Goal: Feedback & Contribution: Contribute content

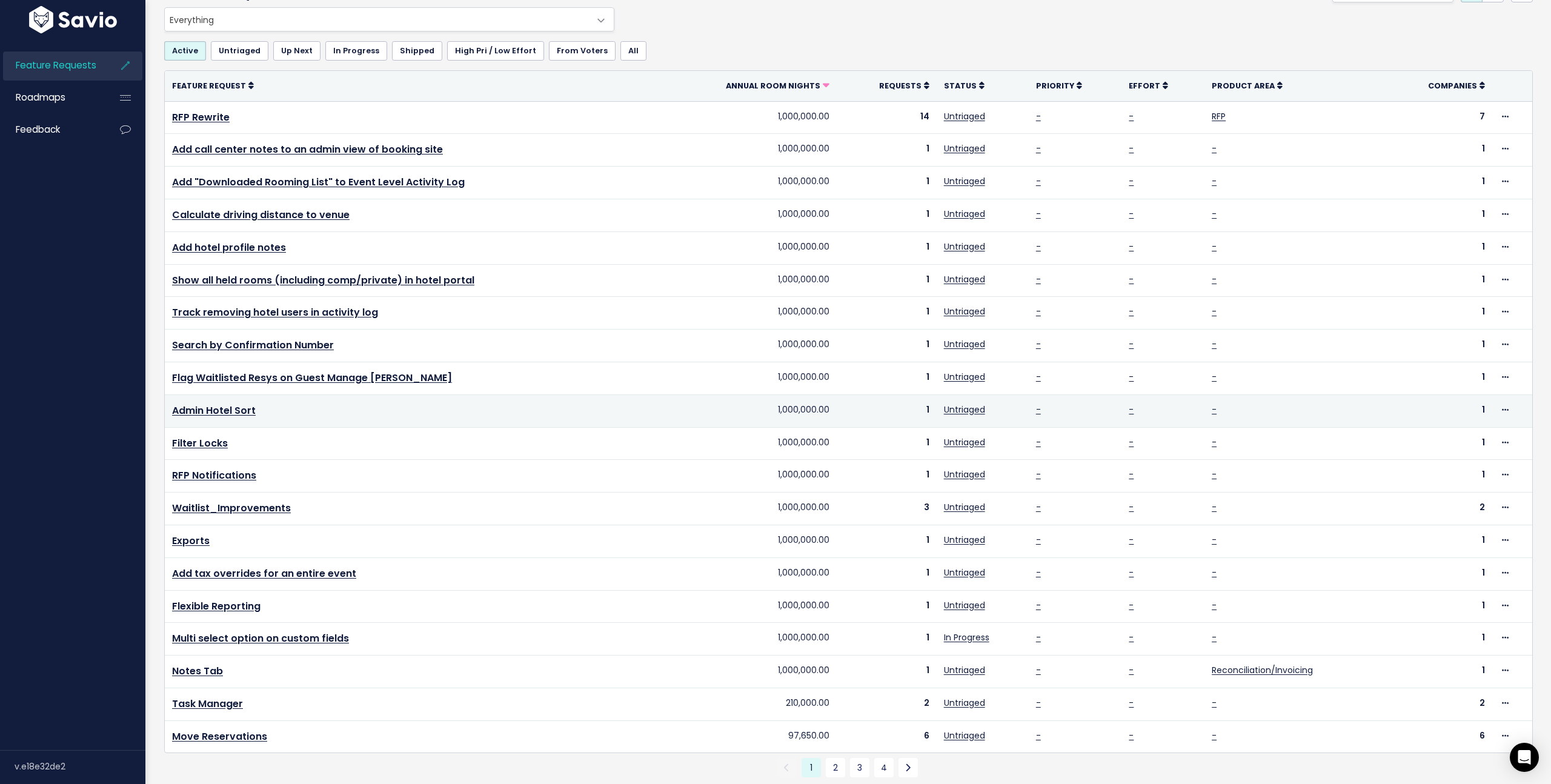
scroll to position [107, 0]
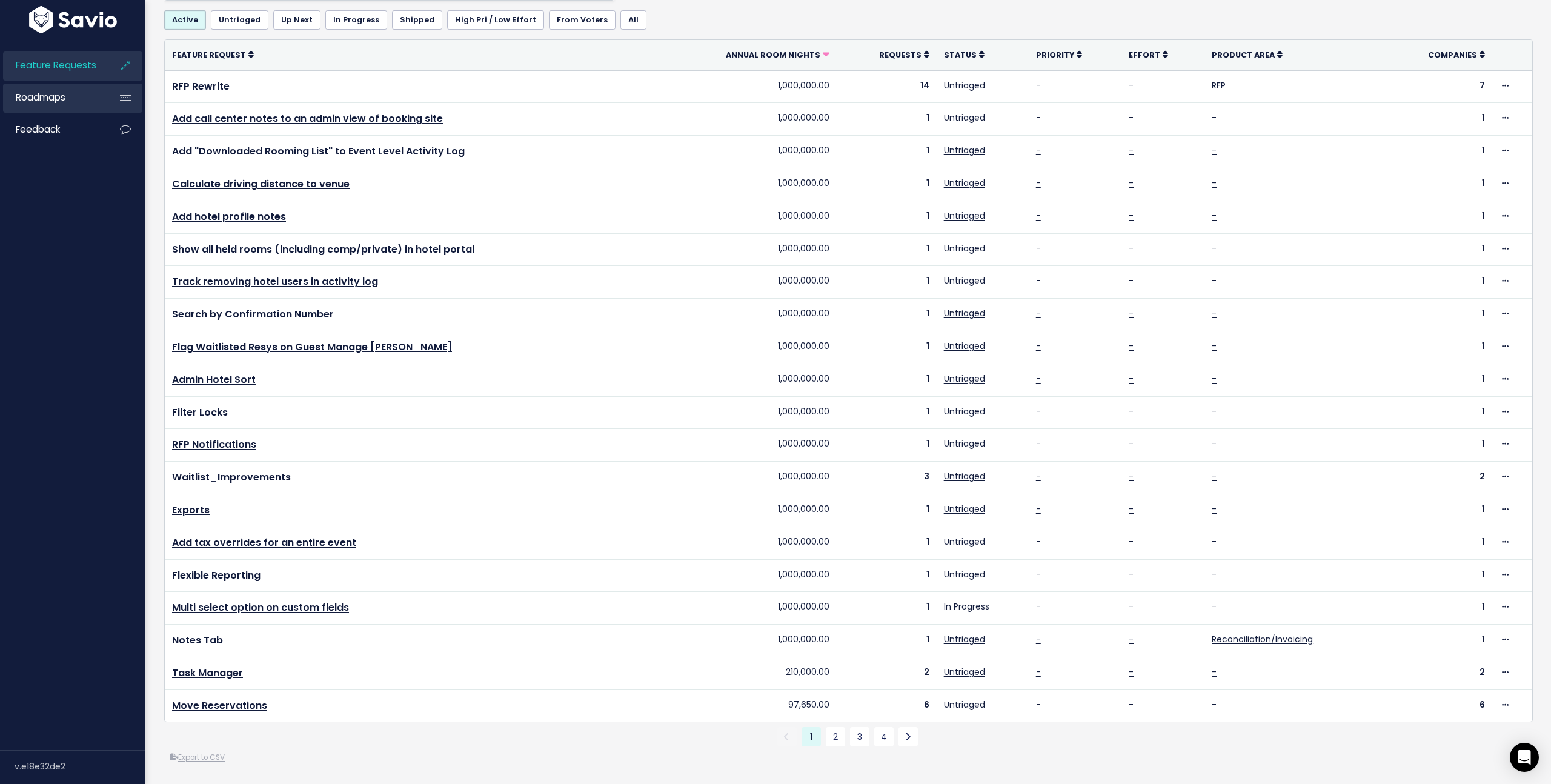
click at [44, 108] on link "Roadmaps" at bounding box center [52, 97] width 97 height 28
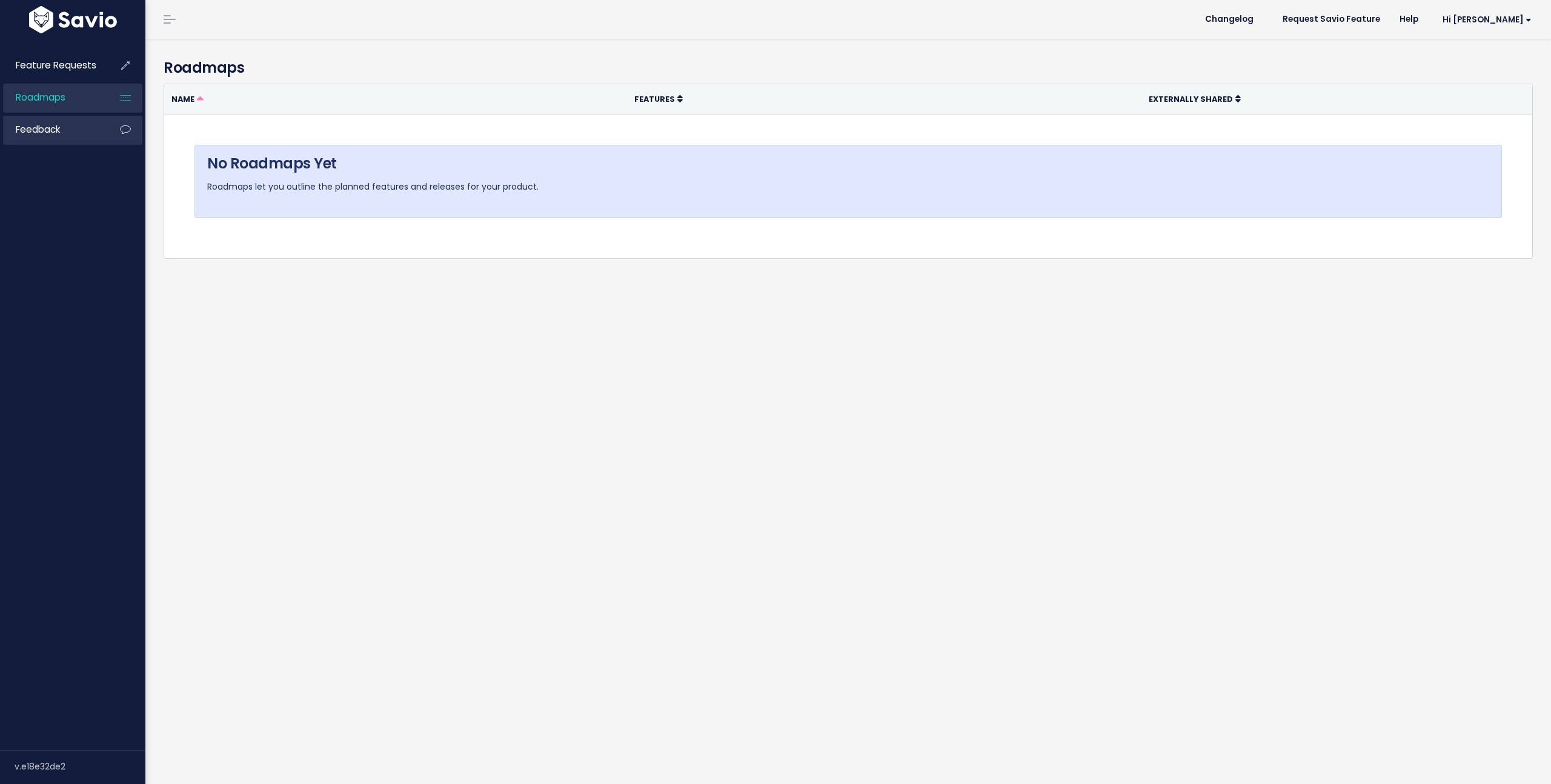
click at [43, 135] on span "Feedback" at bounding box center [37, 130] width 44 height 13
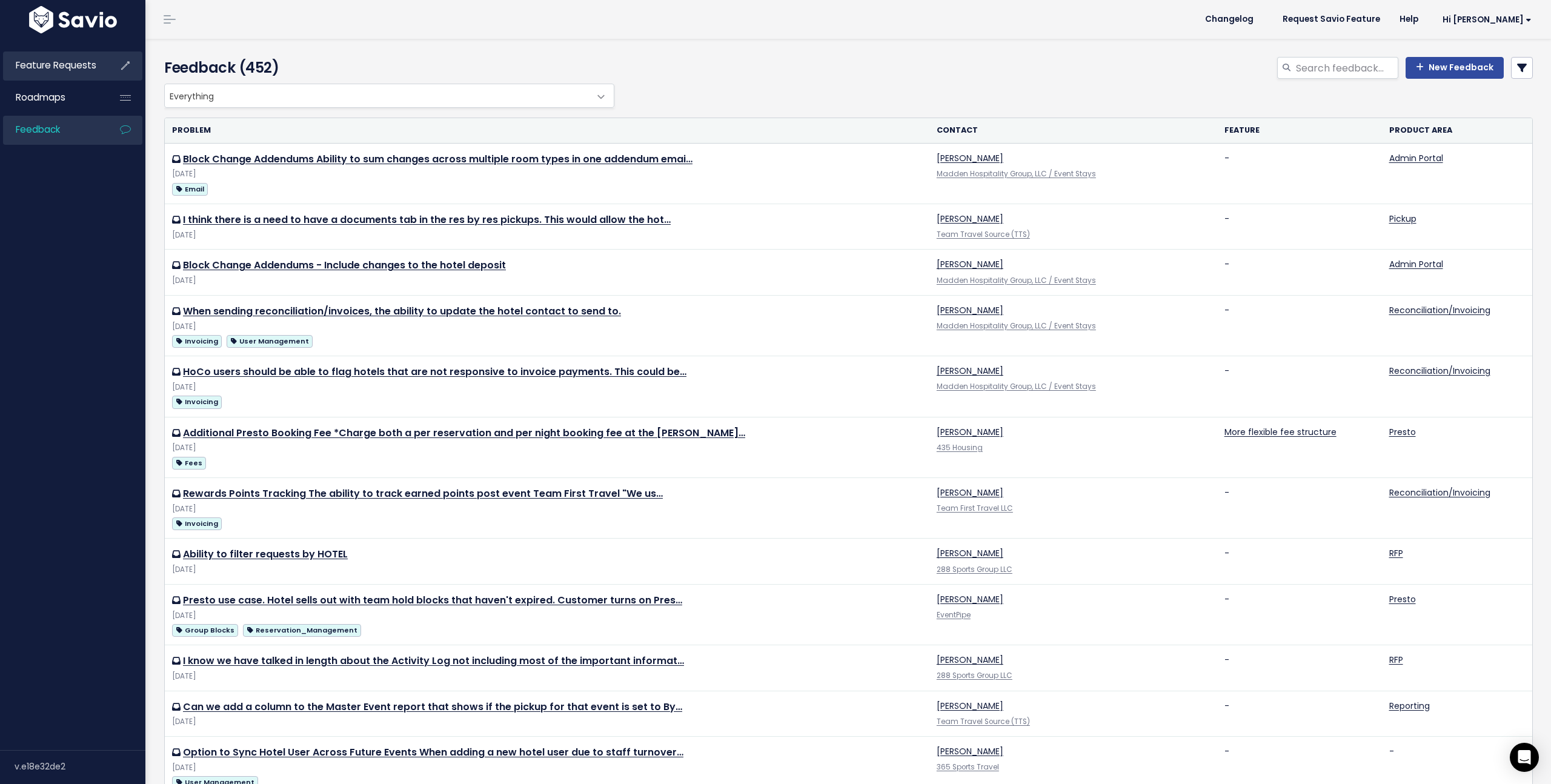
click at [61, 65] on span "Feature Requests" at bounding box center [55, 65] width 81 height 13
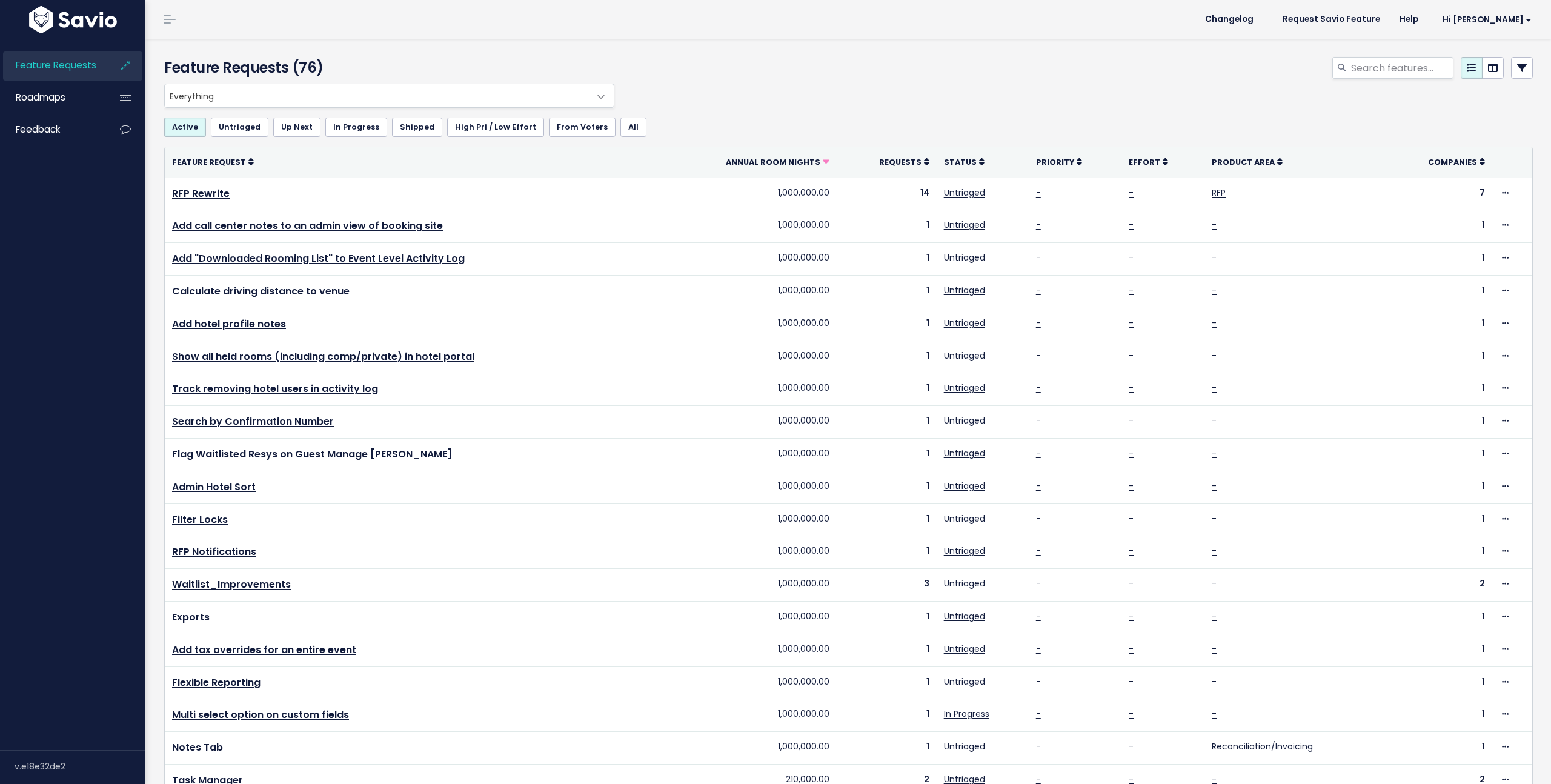
click at [260, 96] on span "Everything" at bounding box center [377, 96] width 425 height 23
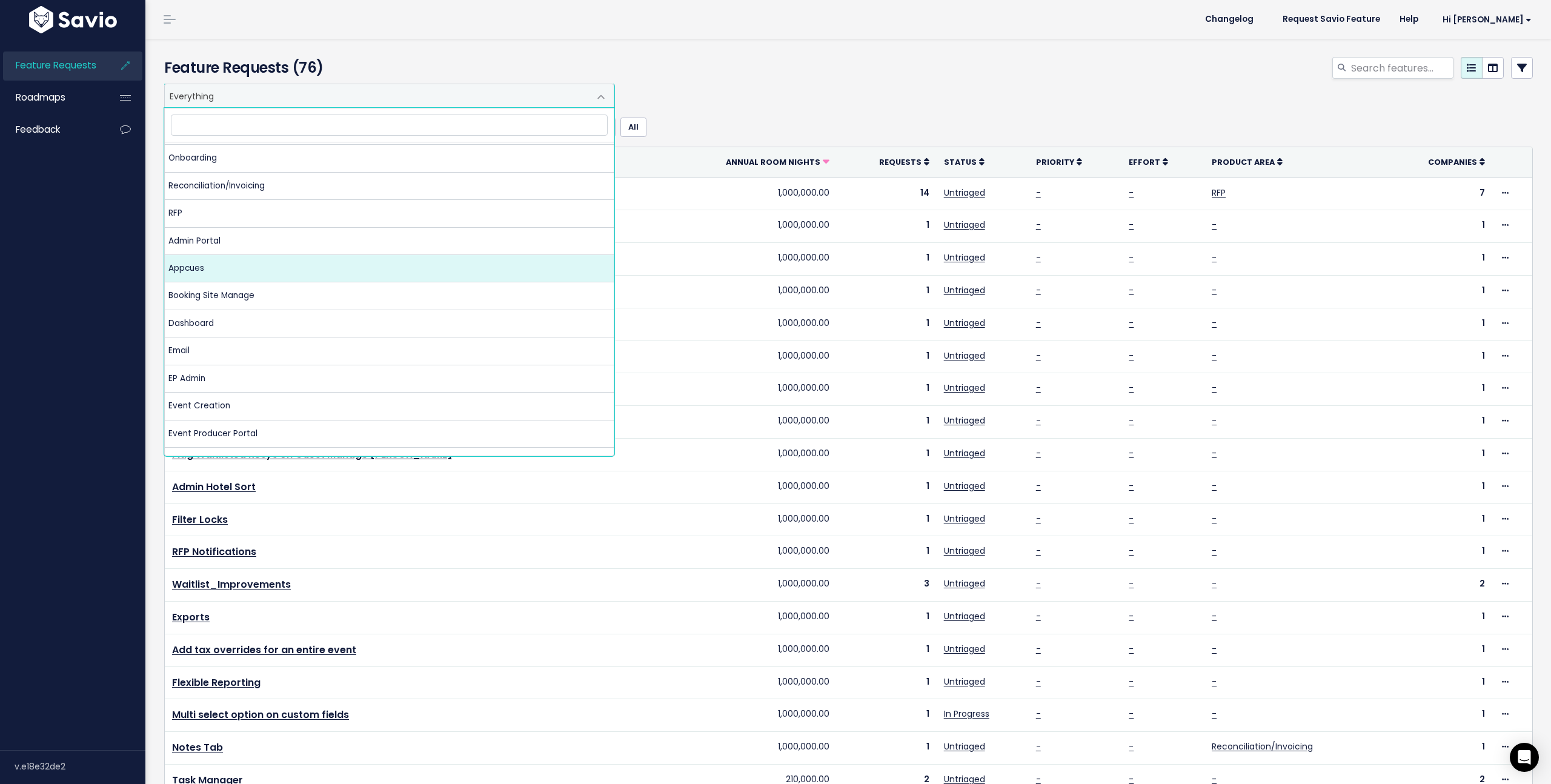
scroll to position [54, 0]
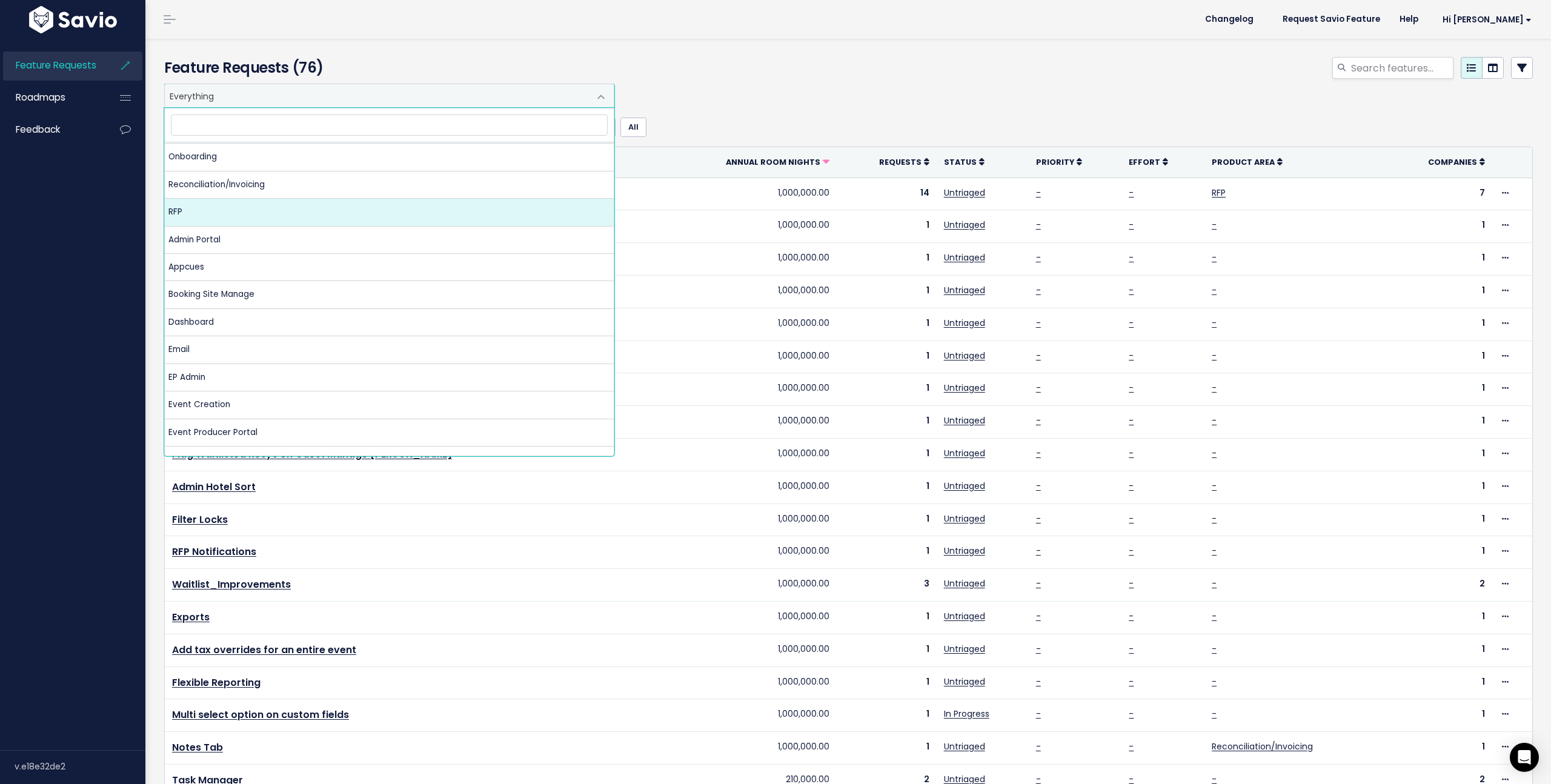
select select "MAIN:RFPS"
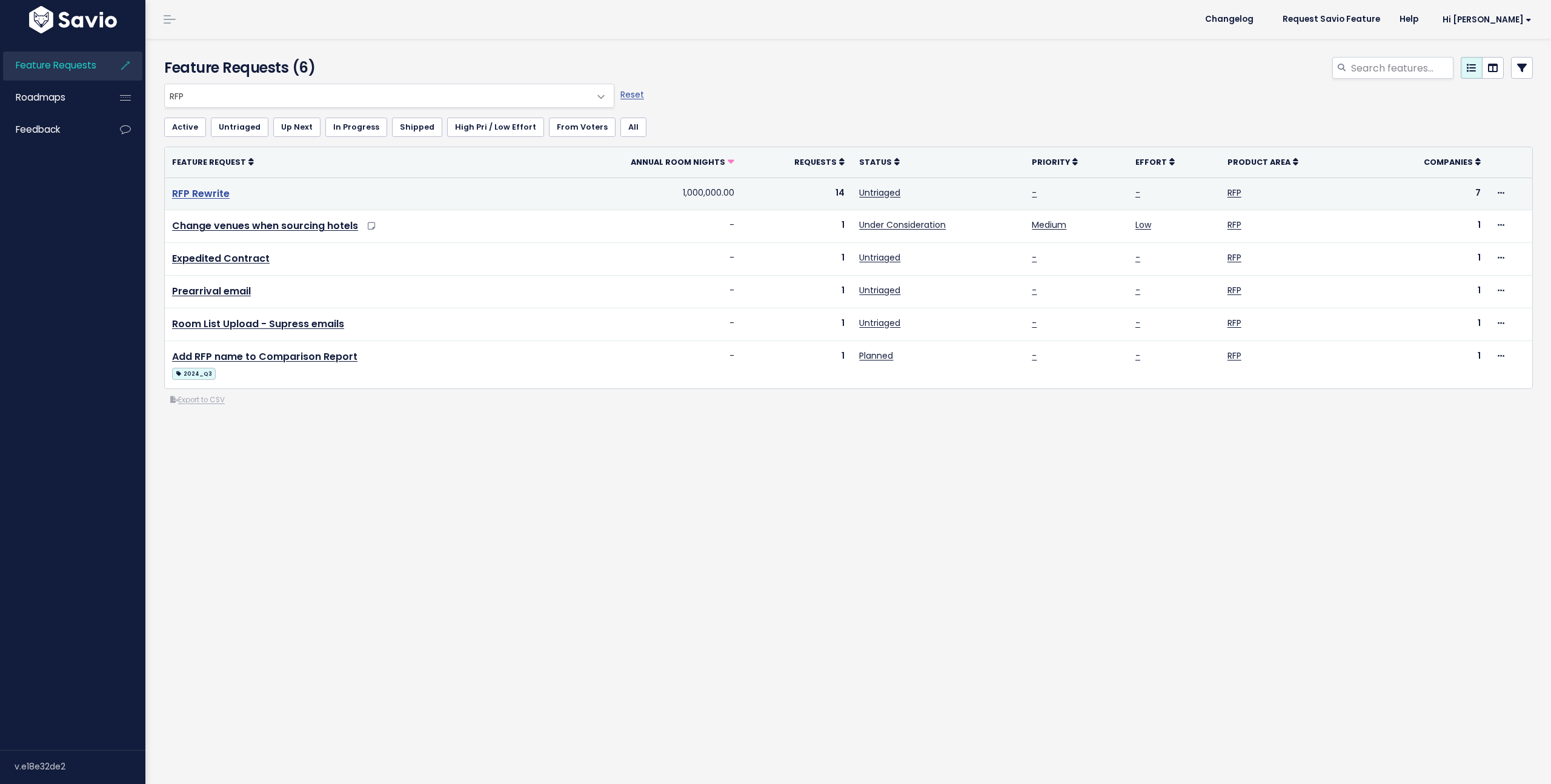
click at [199, 195] on link "RFP Rewrite" at bounding box center [201, 193] width 57 height 14
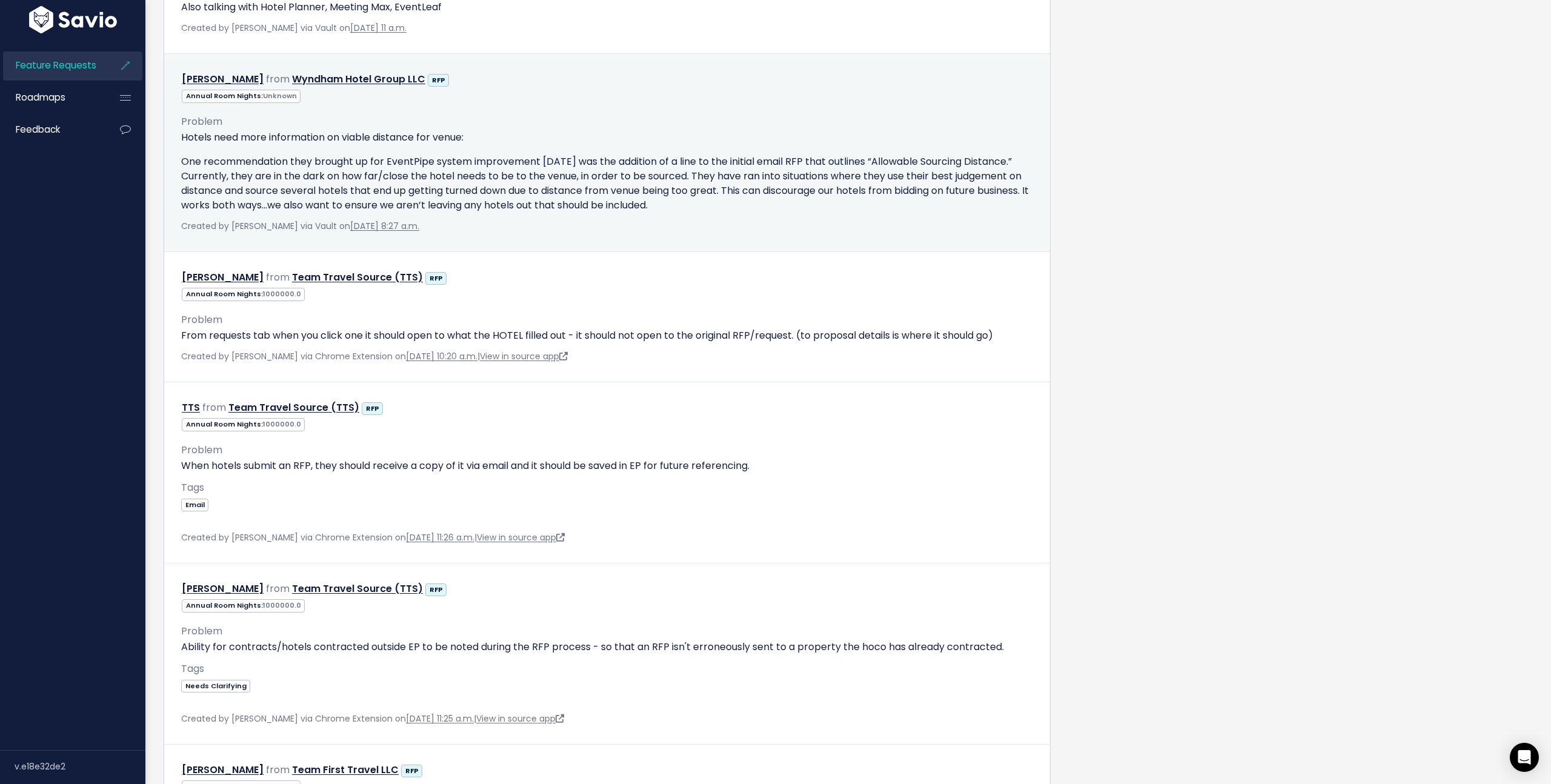
scroll to position [2424, 0]
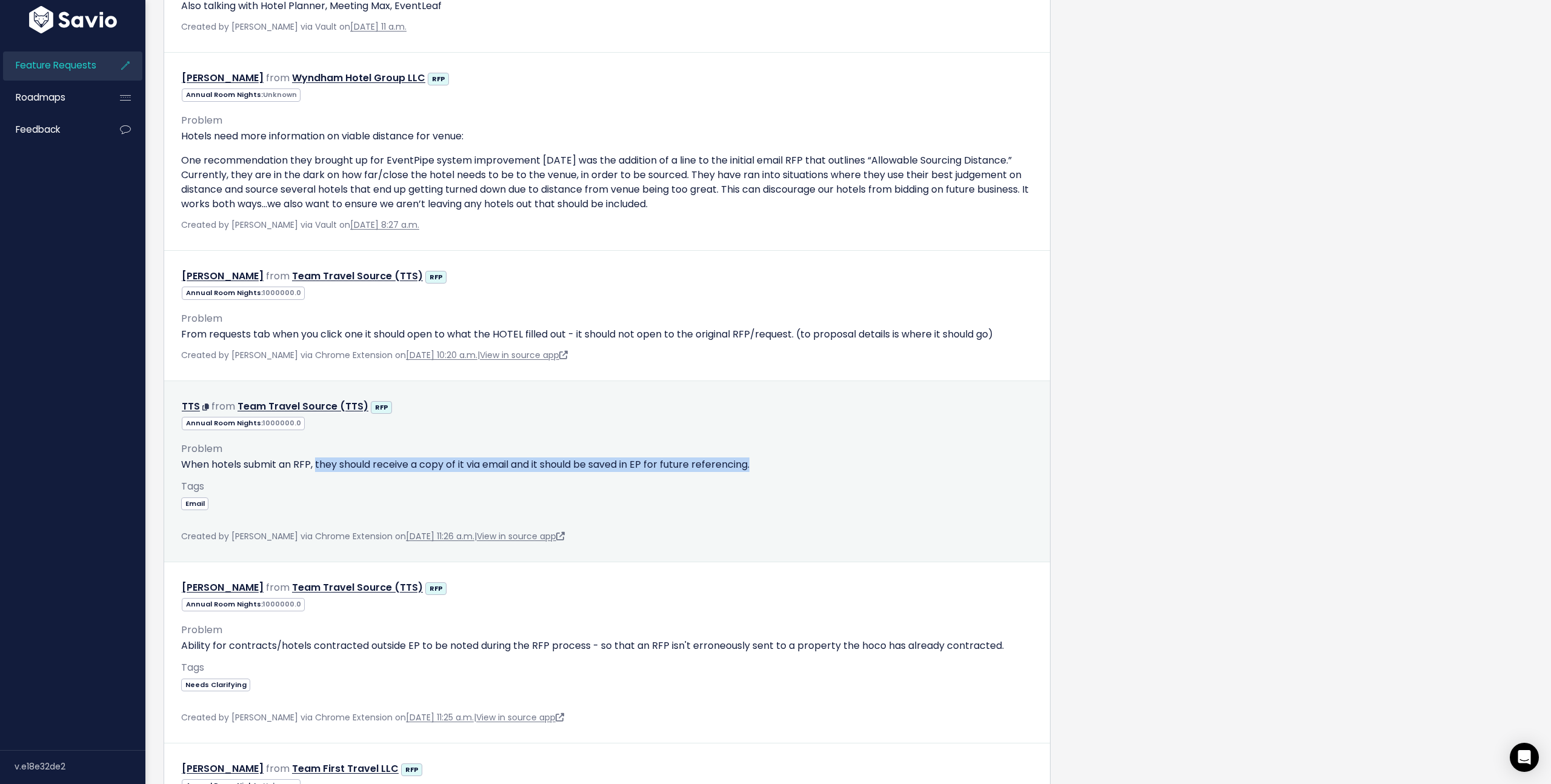
drag, startPoint x: 317, startPoint y: 495, endPoint x: 759, endPoint y: 495, distance: 442.0
click at [759, 472] on p "When hotels submit an RFP, they should receive a copy of it via email and it sh…" at bounding box center [607, 464] width 852 height 15
drag, startPoint x: 183, startPoint y: 495, endPoint x: 770, endPoint y: 495, distance: 587.0
click at [770, 472] on p "When hotels submit an RFP, they should receive a copy of it via email and it sh…" at bounding box center [607, 464] width 852 height 15
copy p "When hotels submit an RFP, they should receive a copy of it via email and it sh…"
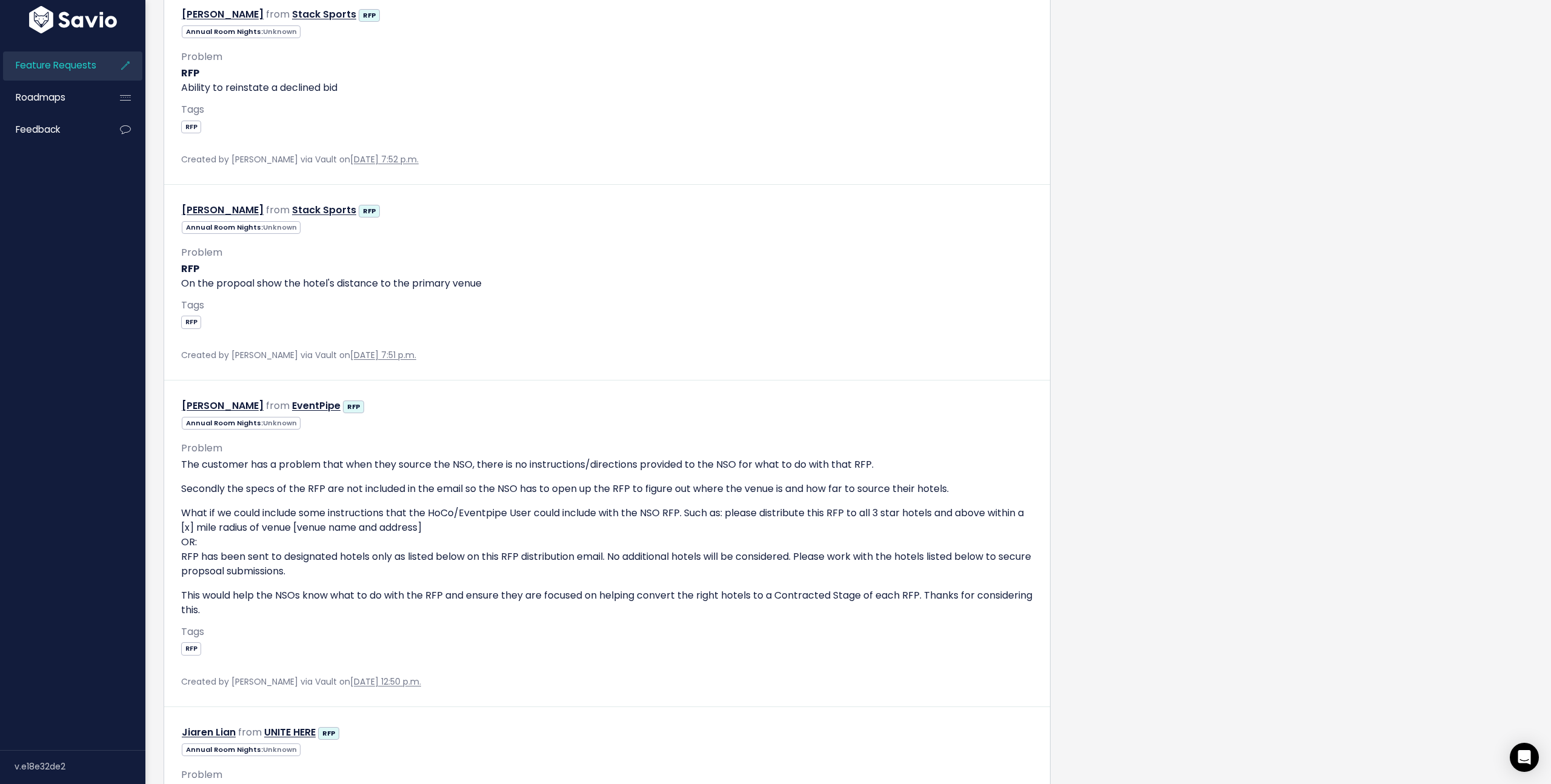
scroll to position [632, 0]
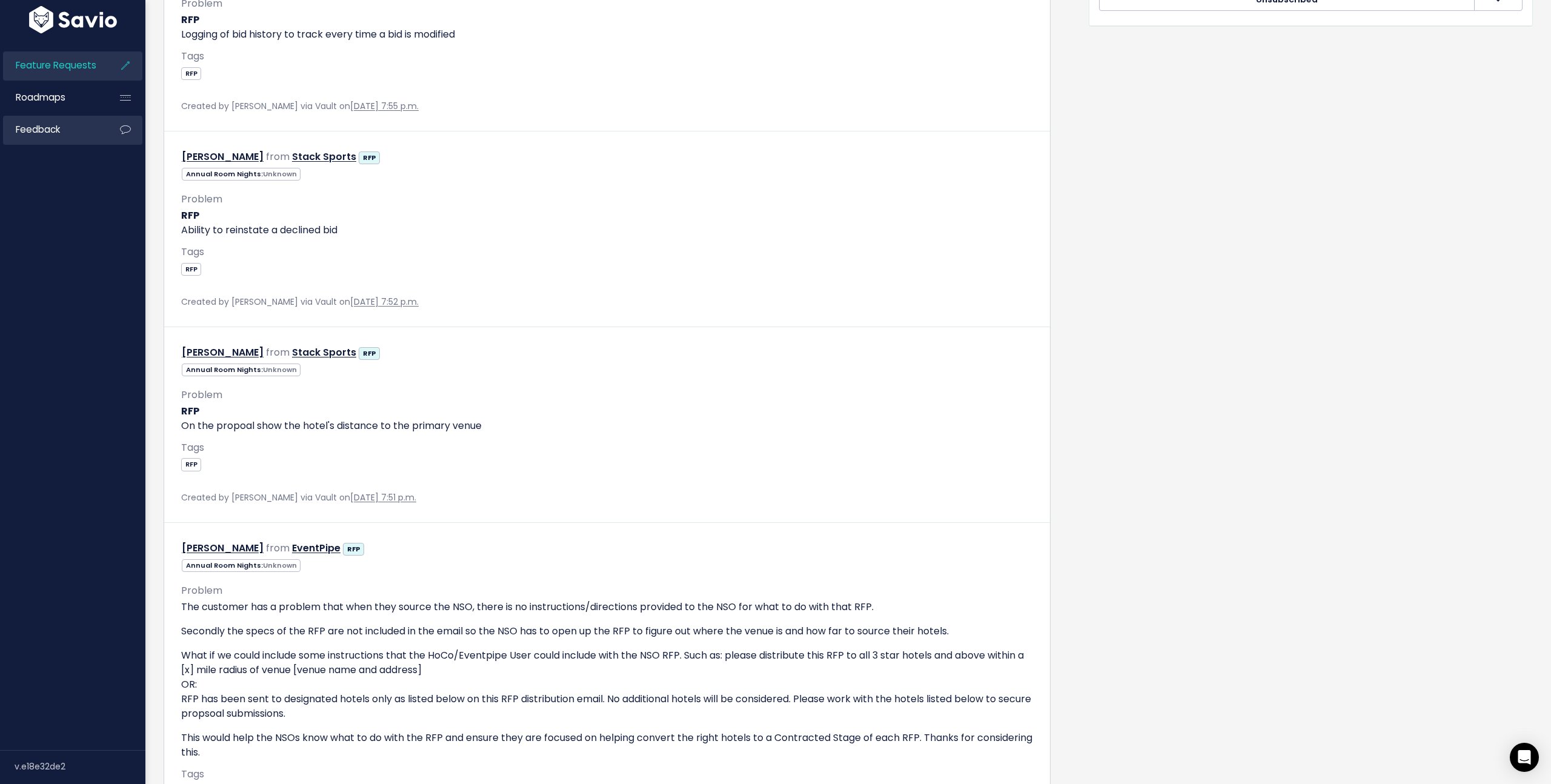
click at [34, 135] on span "Feedback" at bounding box center [37, 130] width 44 height 13
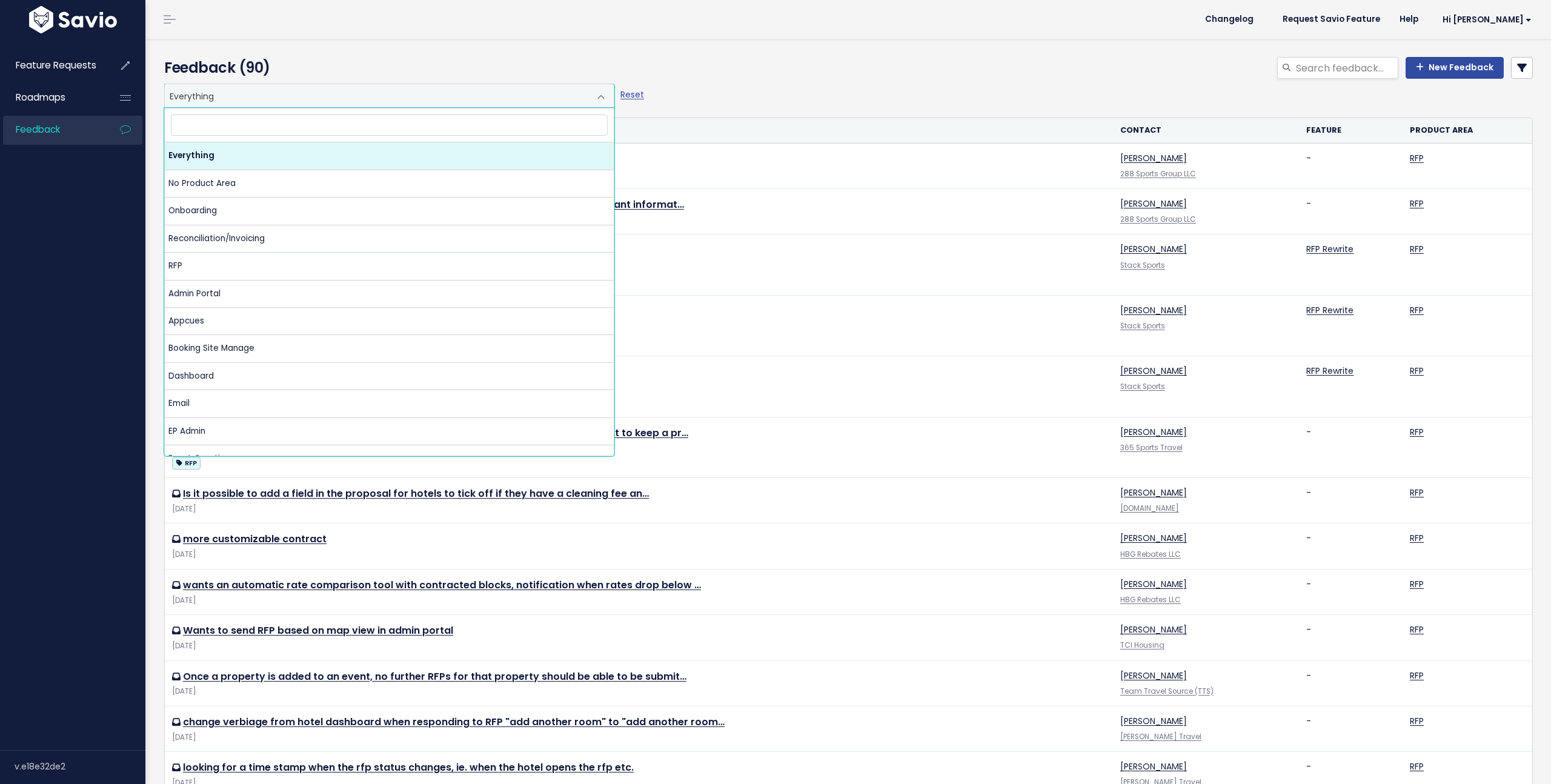
click at [222, 95] on span "Everything" at bounding box center [377, 96] width 425 height 23
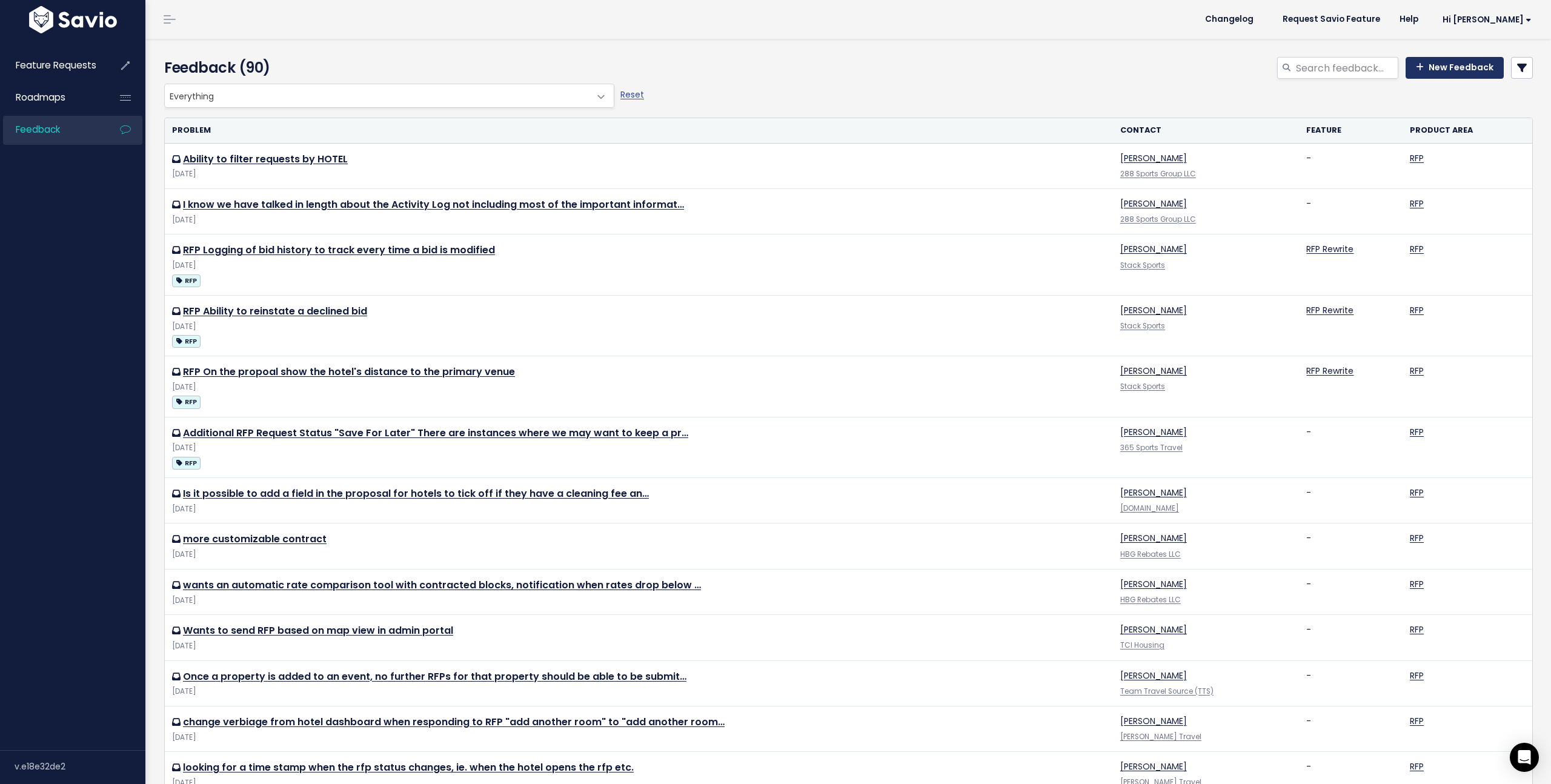
click at [1433, 67] on link "New Feedback" at bounding box center [1454, 68] width 98 height 22
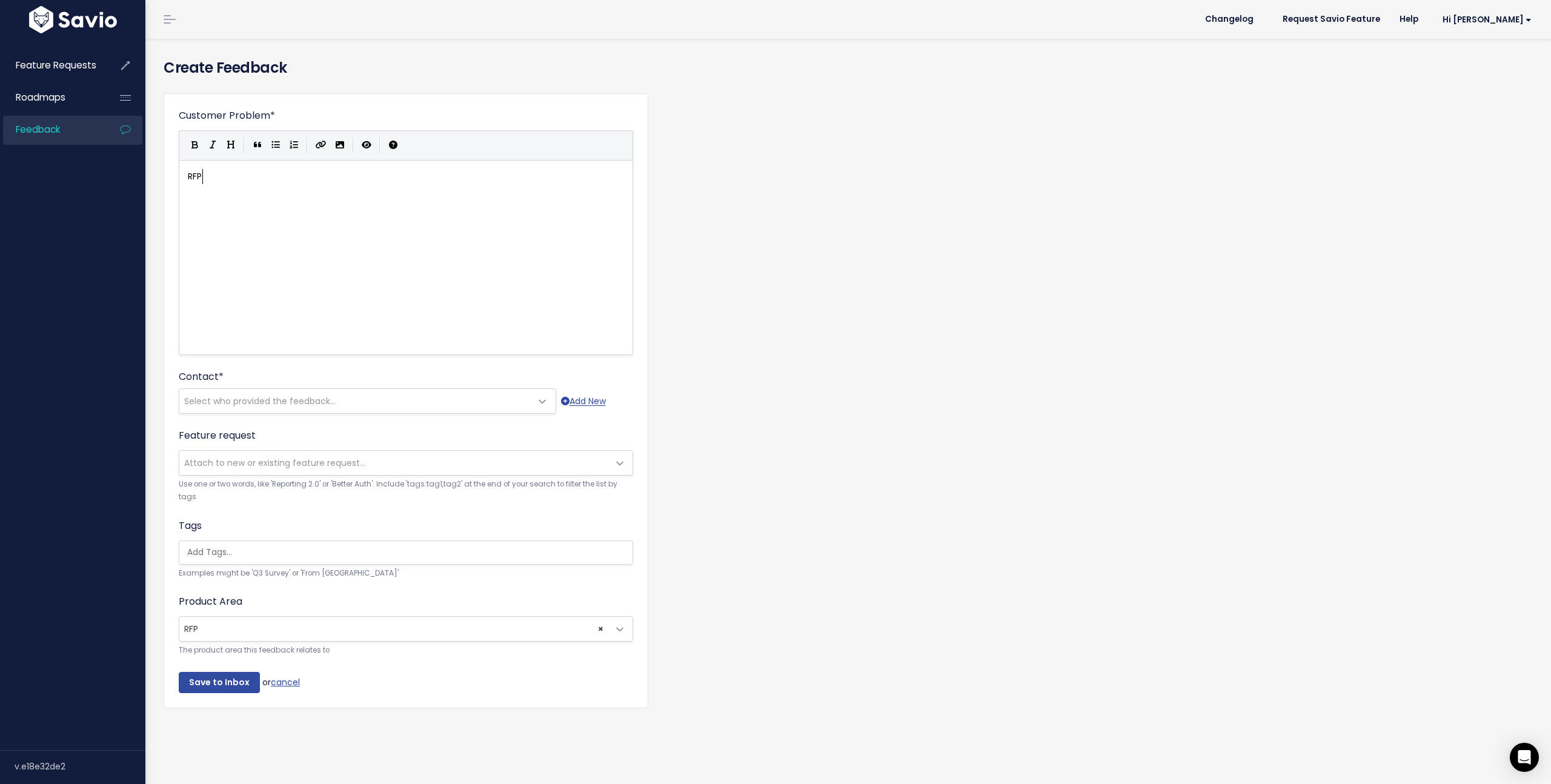
scroll to position [5, 15]
type textarea "RFP C"
type textarea "Communications"
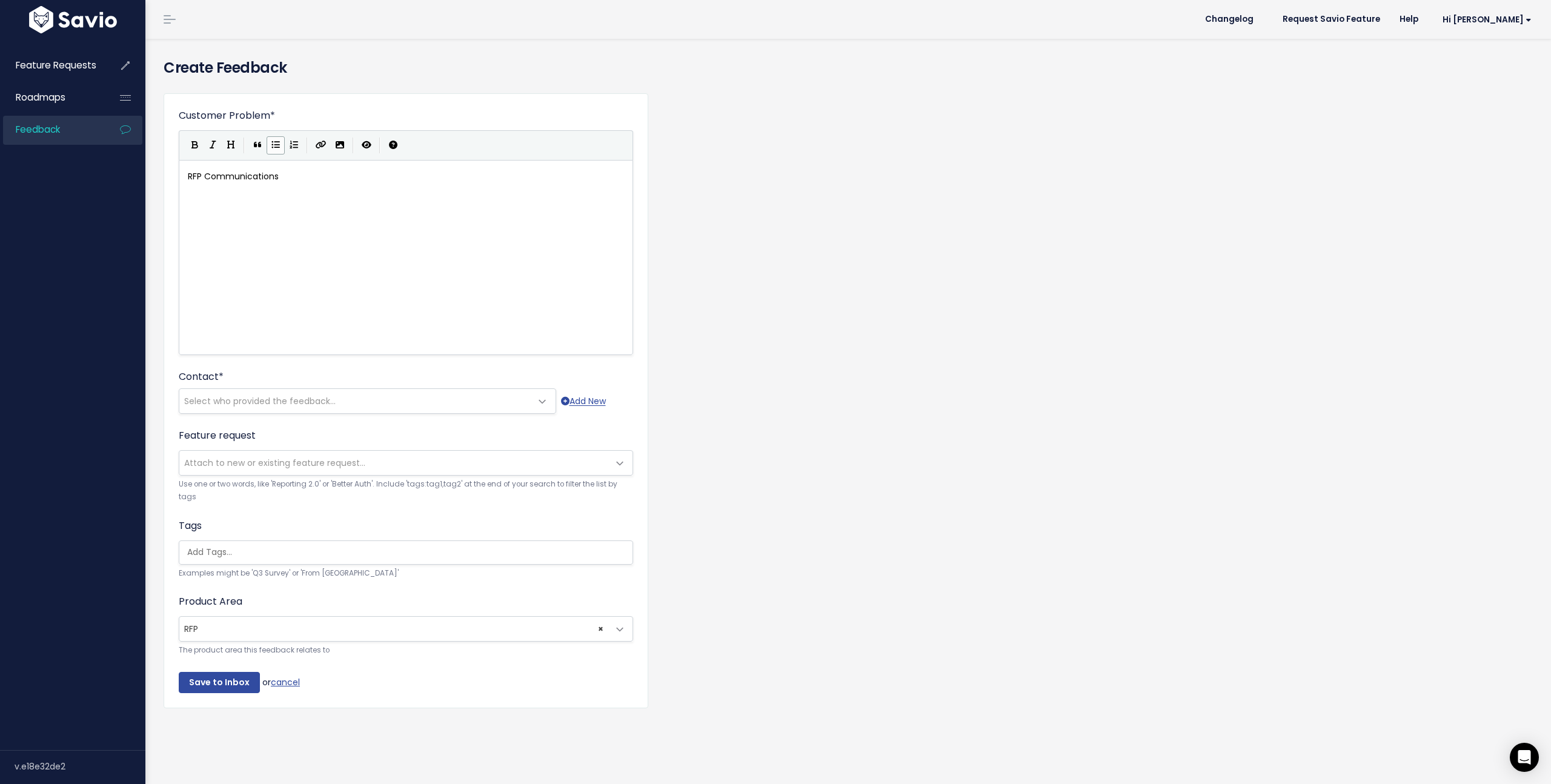
click at [275, 145] on icon "Generic List" at bounding box center [275, 144] width 8 height 8
paste textarea "a"
drag, startPoint x: 331, startPoint y: 194, endPoint x: 465, endPoint y: 195, distance: 134.0
type textarea "email"
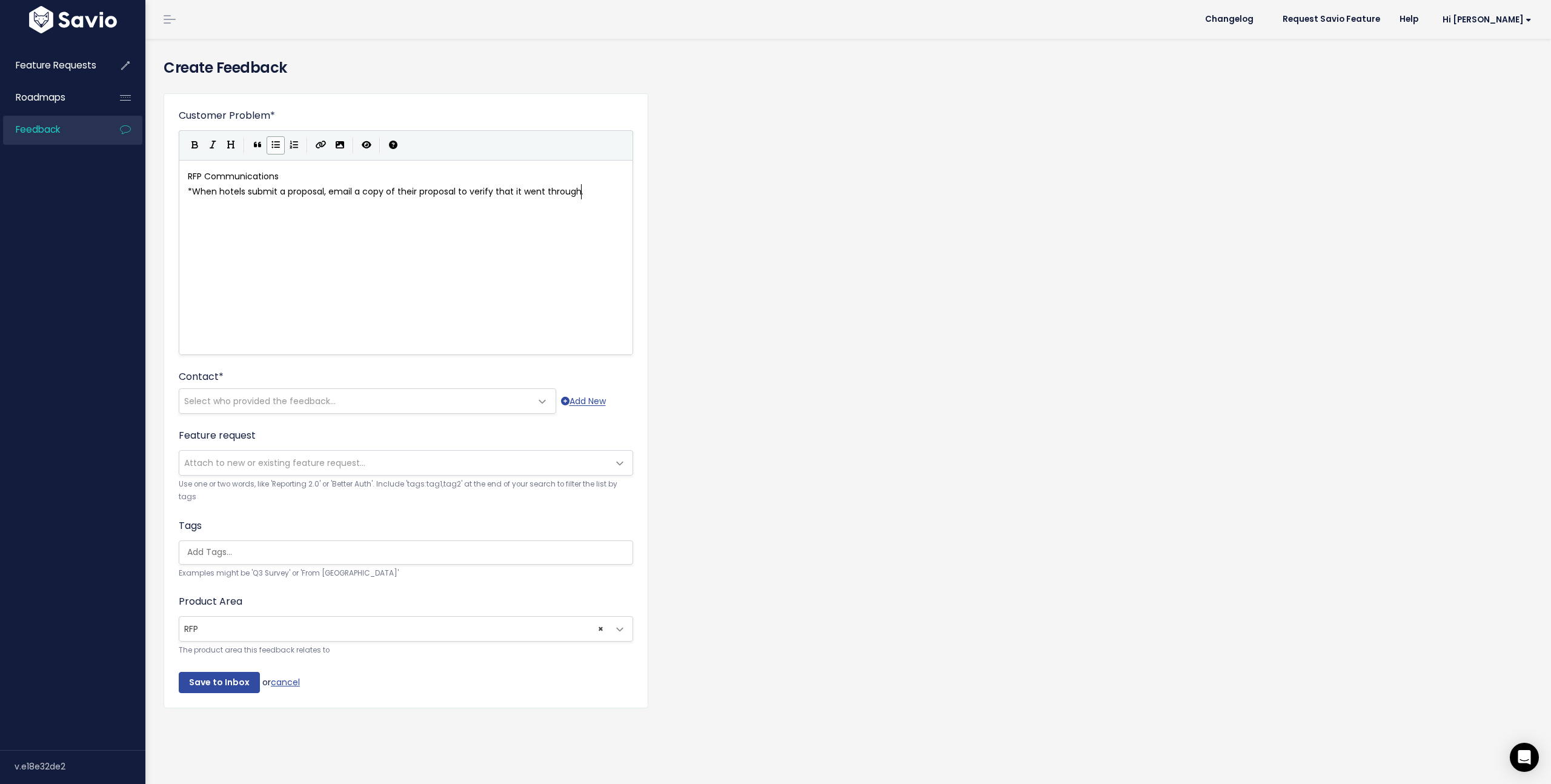
click at [596, 194] on pre "* When hotels submit a proposal, email a copy of their proposal to verify that …" at bounding box center [406, 191] width 441 height 15
click at [275, 149] on icon "Generic List" at bounding box center [275, 144] width 8 height 8
type textarea "When hotels submit a proposal, email a copy of their proposal to verify that it…"
drag, startPoint x: 195, startPoint y: 190, endPoint x: 580, endPoint y: 186, distance: 385.0
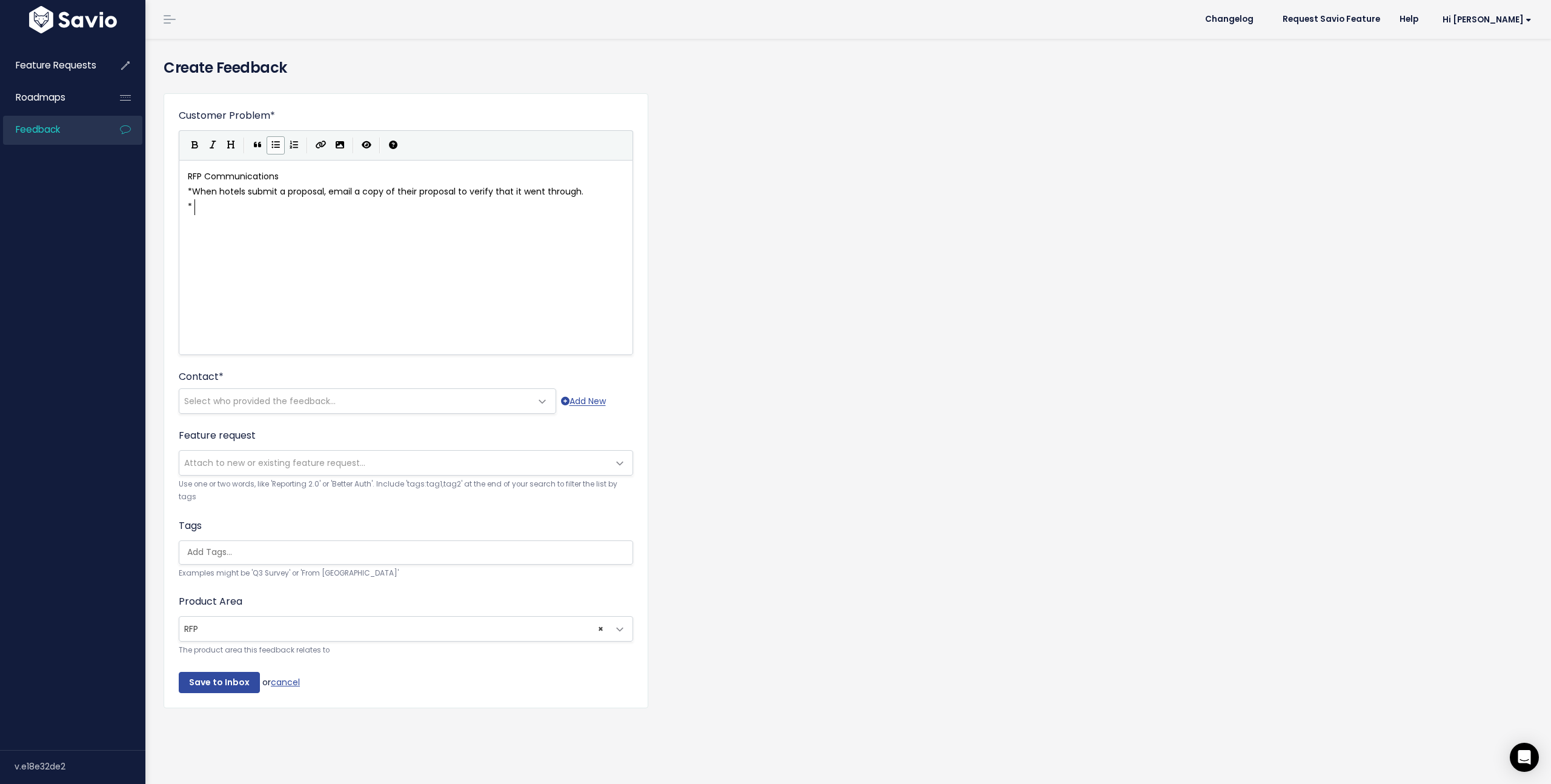
click at [238, 211] on pre "*" at bounding box center [406, 206] width 441 height 15
paste textarea "hotels"
click at [232, 208] on span "When hotels submit a proposal, email a copy of their proposal to verify that it…" at bounding box center [388, 206] width 391 height 12
type textarea "HoCo"
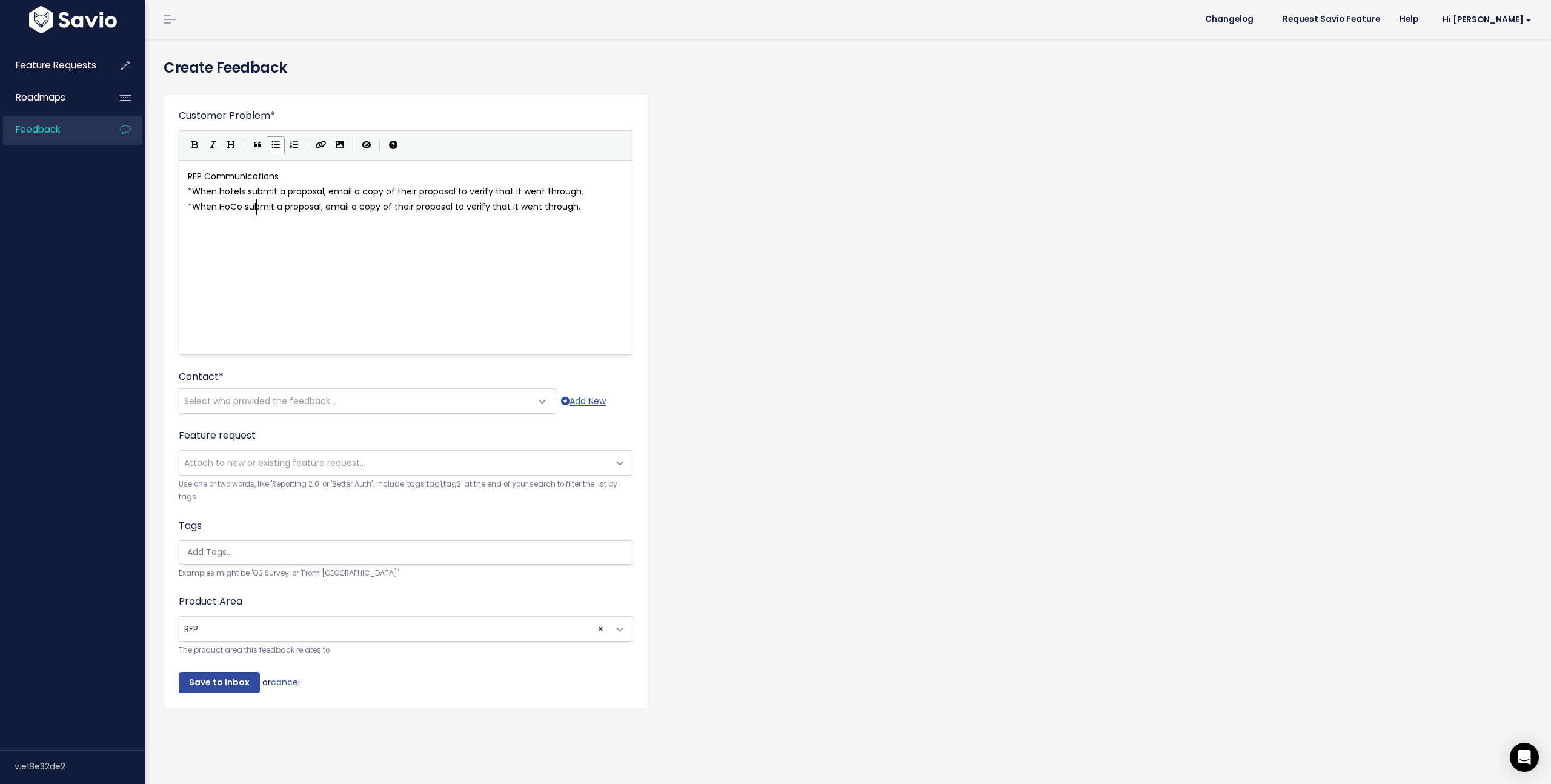
click at [256, 205] on span "When HoCo submit a proposal, email a copy of their proposal to verify that it w…" at bounding box center [386, 206] width 388 height 12
type textarea "viw"
type textarea "ews"
type textarea "a copy of"
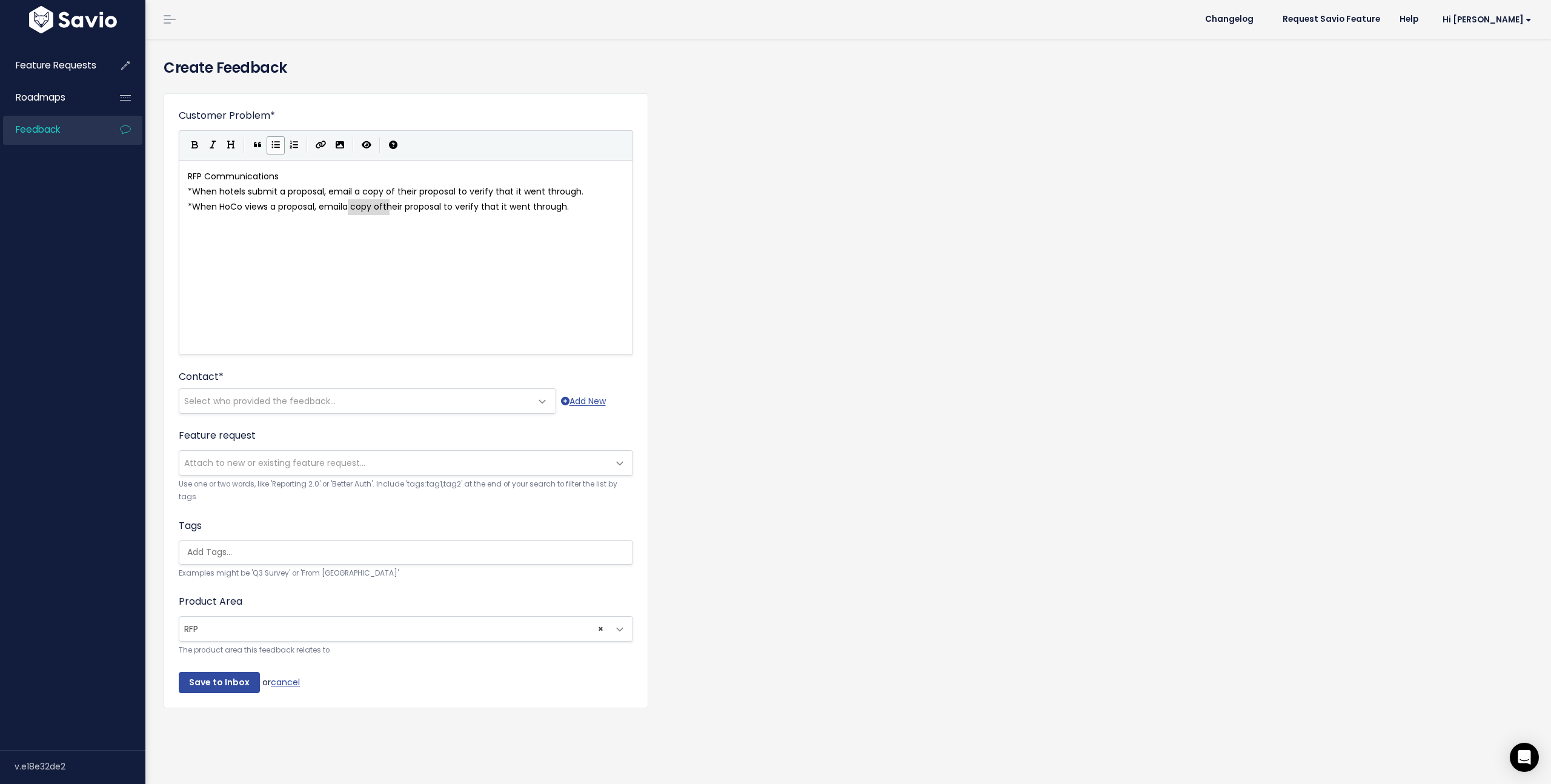
drag, startPoint x: 349, startPoint y: 208, endPoint x: 389, endPoint y: 208, distance: 40.0
type textarea "send"
drag, startPoint x: 372, startPoint y: 208, endPoint x: 593, endPoint y: 209, distance: 221.0
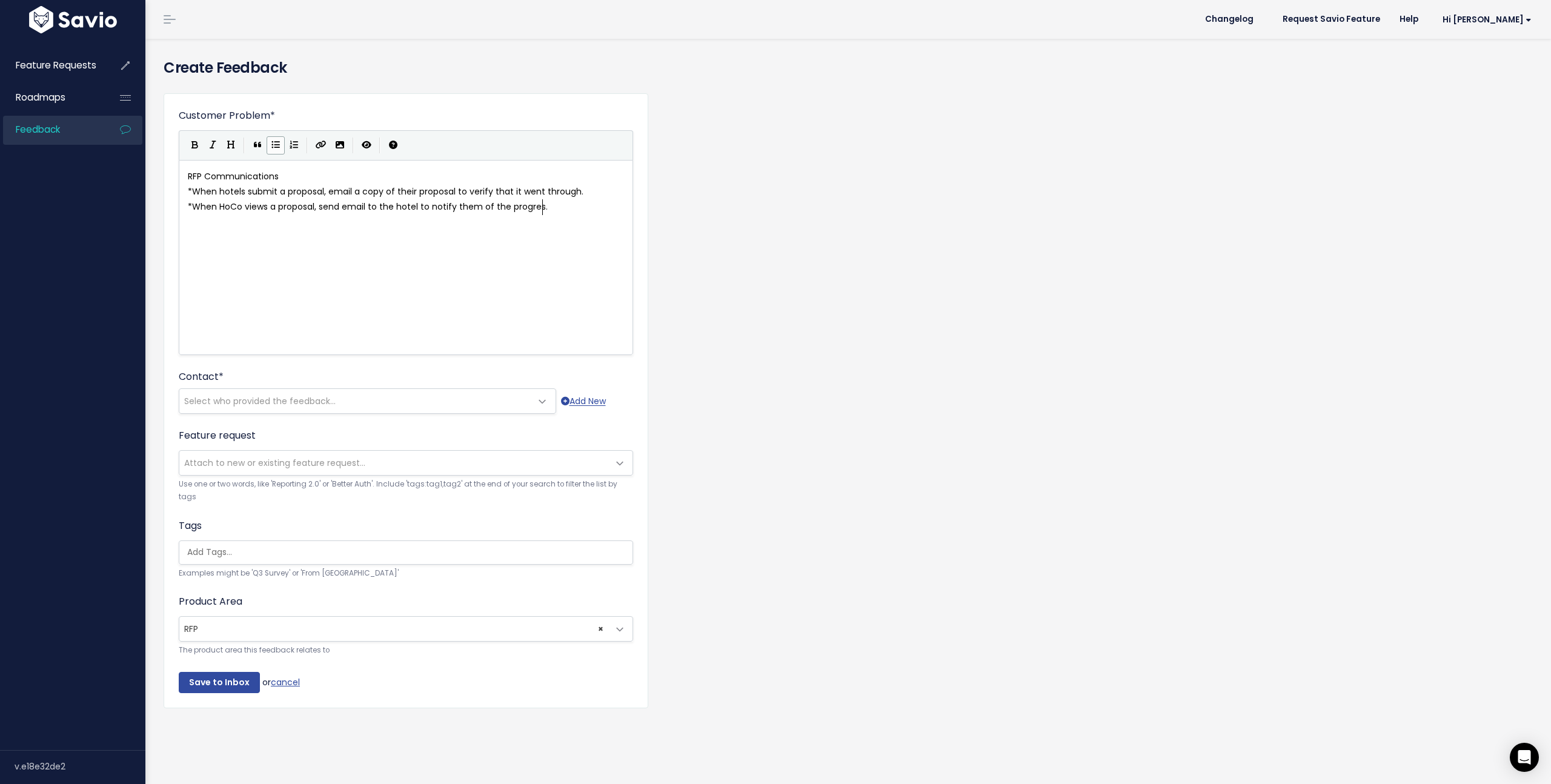
type textarea "to the hotel to notify them of the progress"
click at [573, 211] on pre "* When HoCo views a proposal, send email to the hotel to notify them of the pro…" at bounding box center [406, 206] width 441 height 15
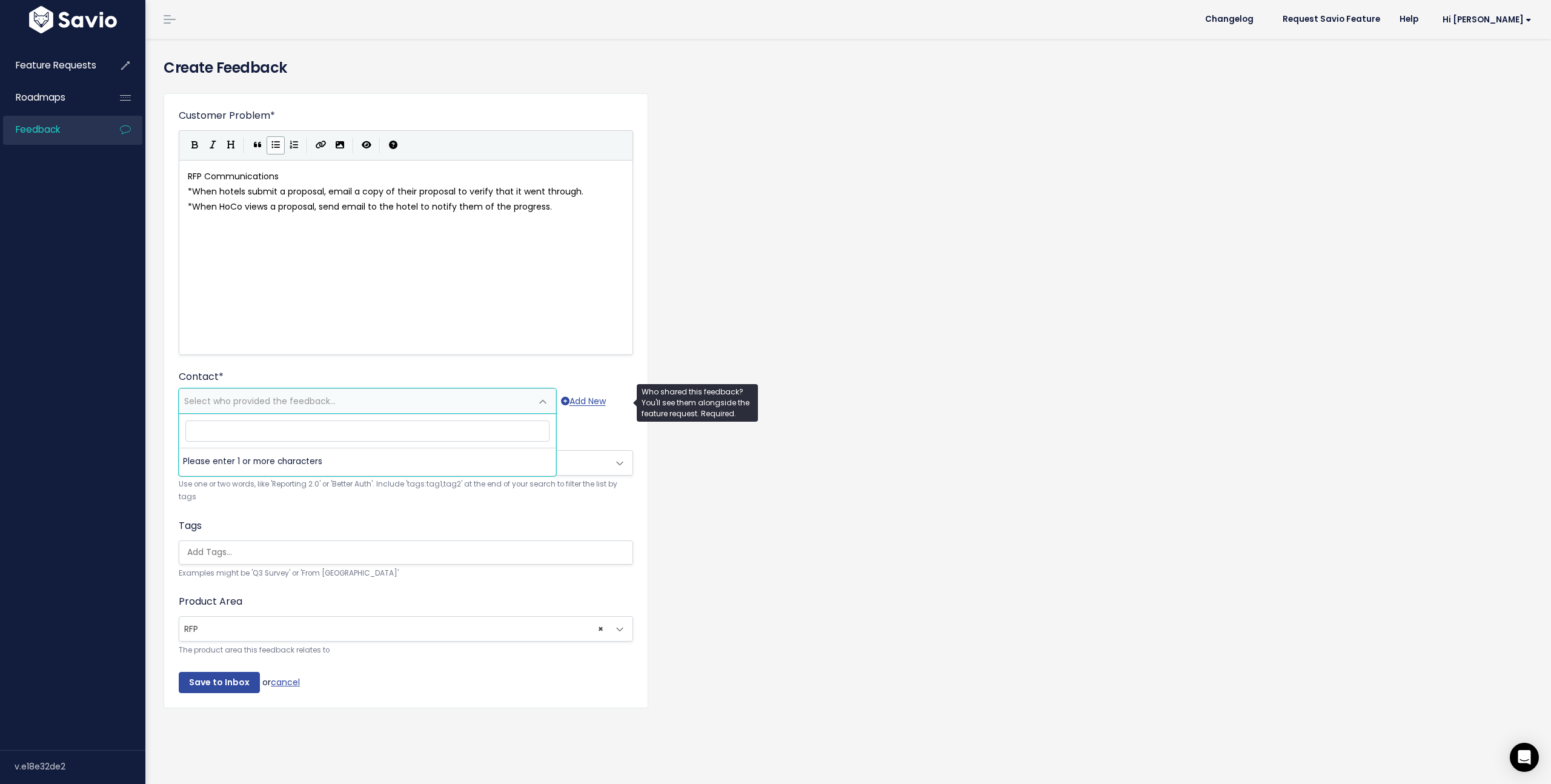
click at [252, 406] on span "Select who provided the feedback..." at bounding box center [260, 400] width 152 height 12
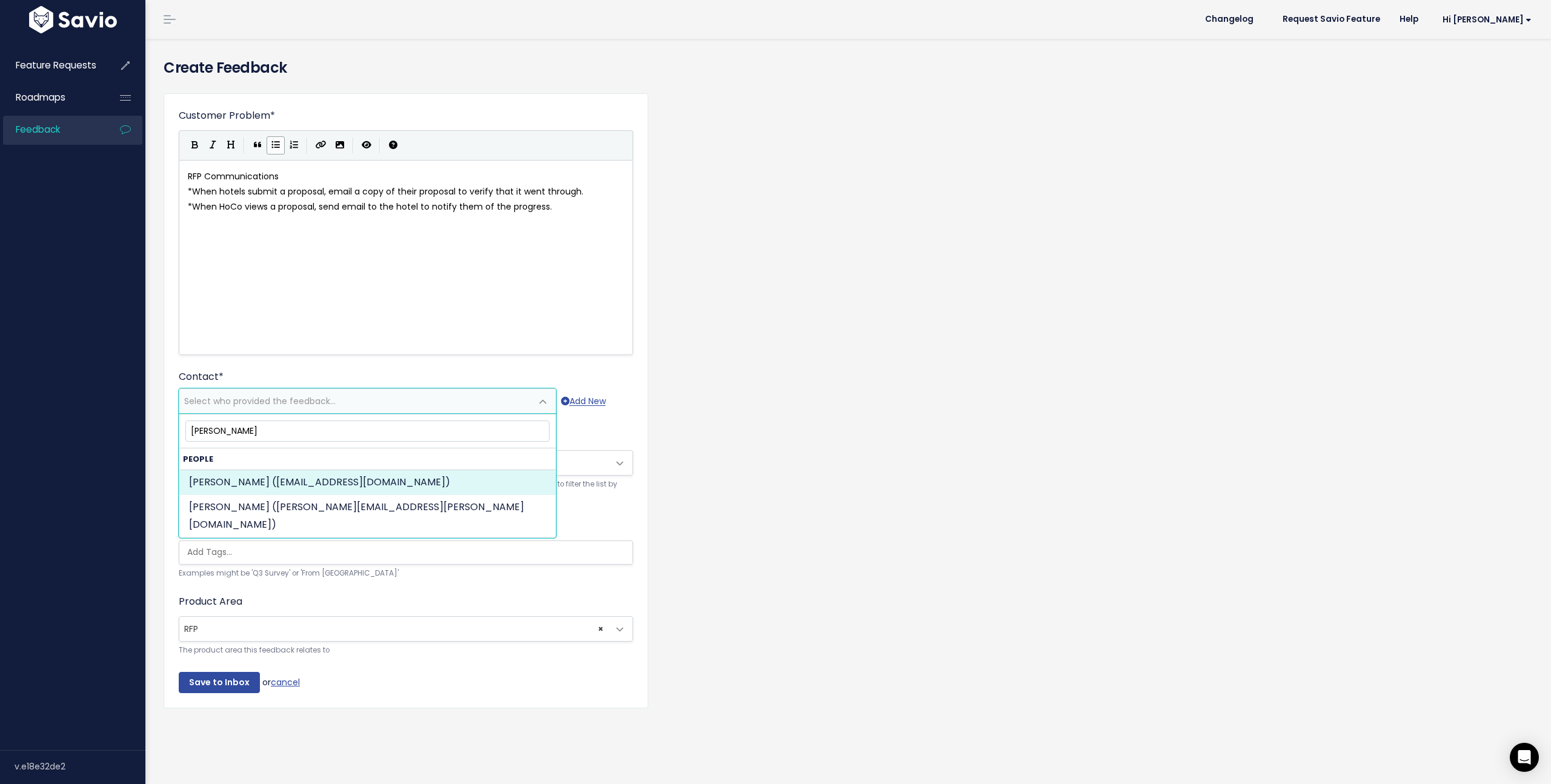
type input "[PERSON_NAME]"
select select "73781602"
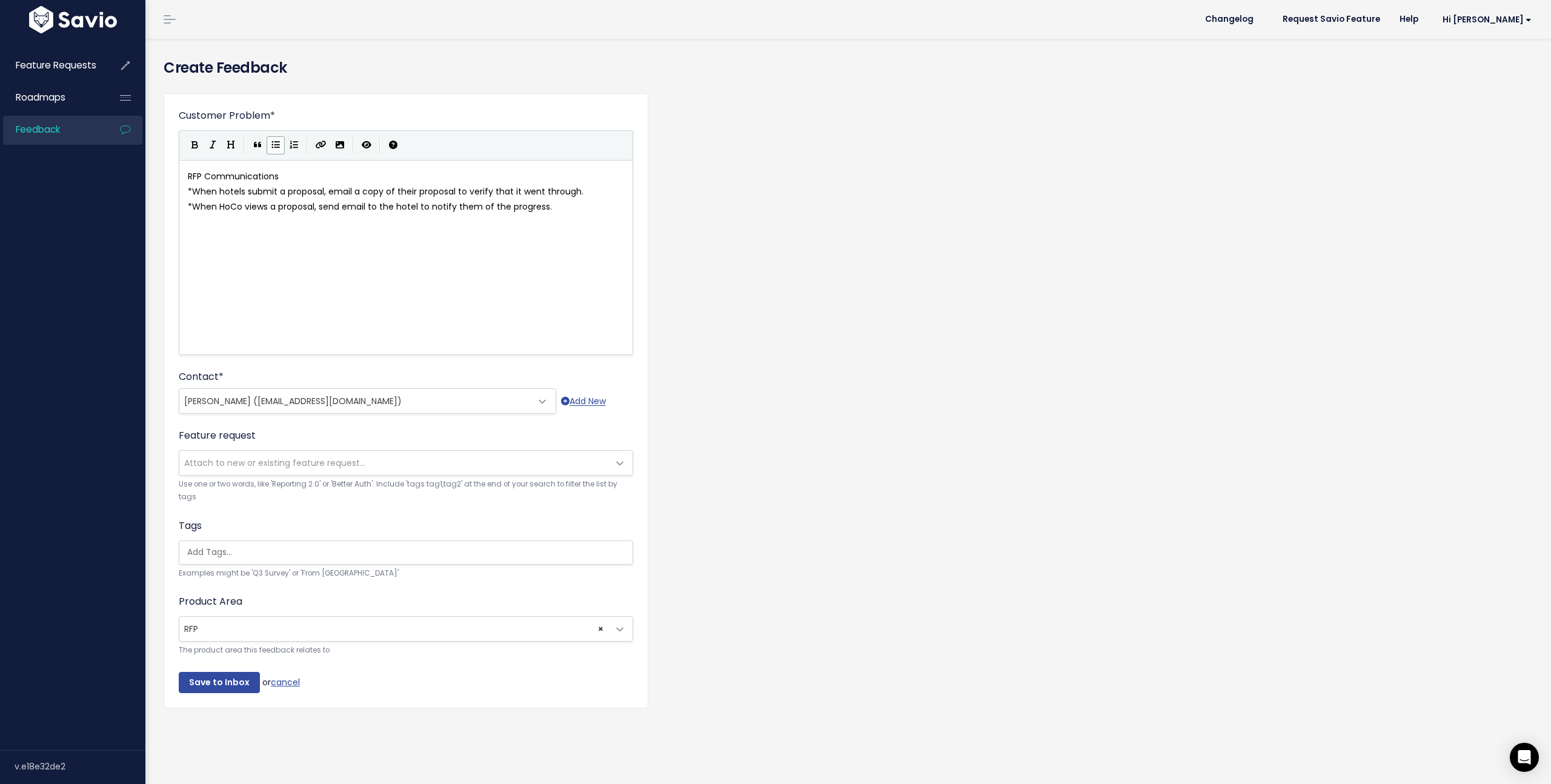
click at [209, 468] on span "Attach to new or existing feature request..." at bounding box center [393, 463] width 429 height 24
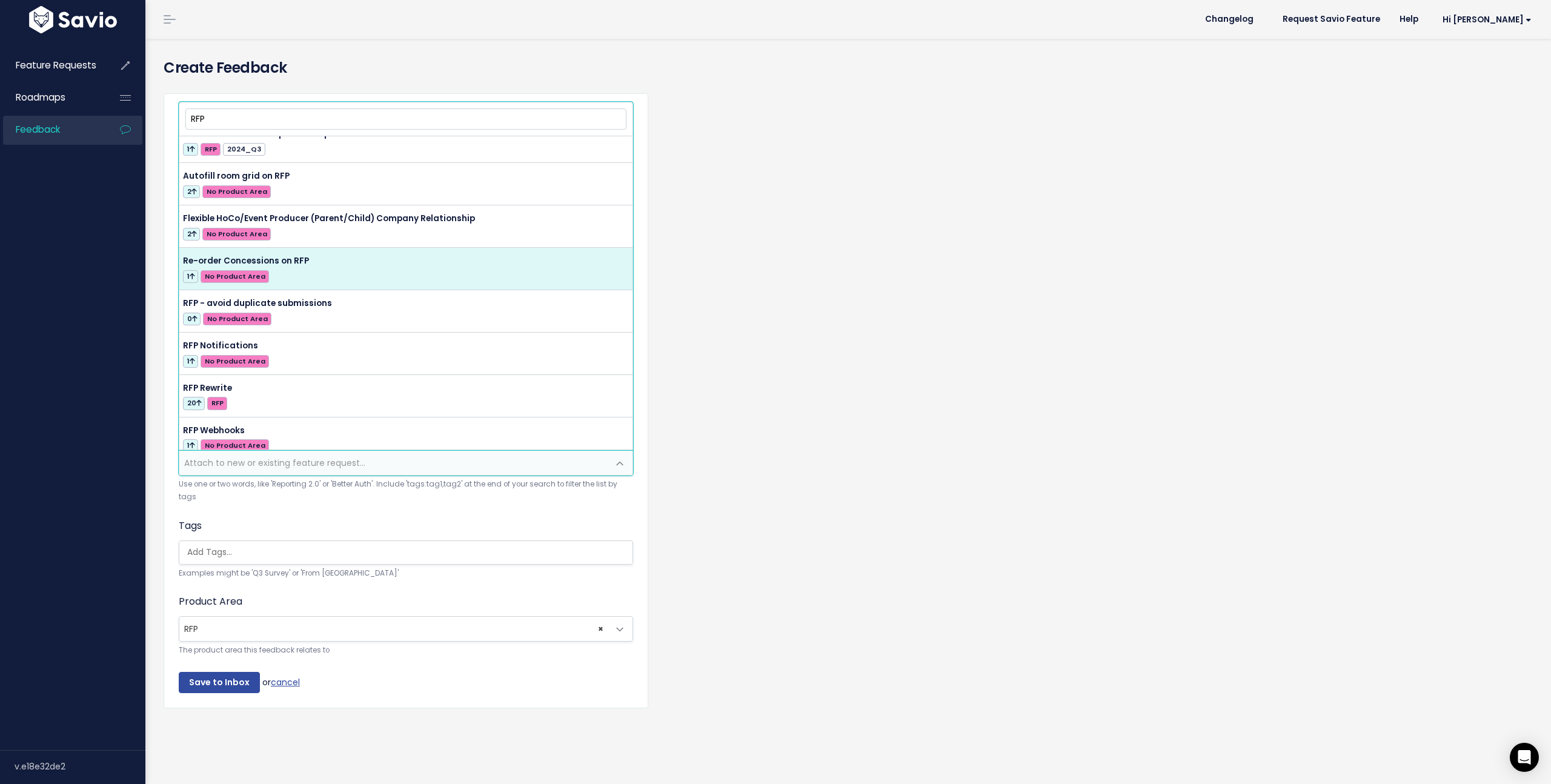
scroll to position [25, 0]
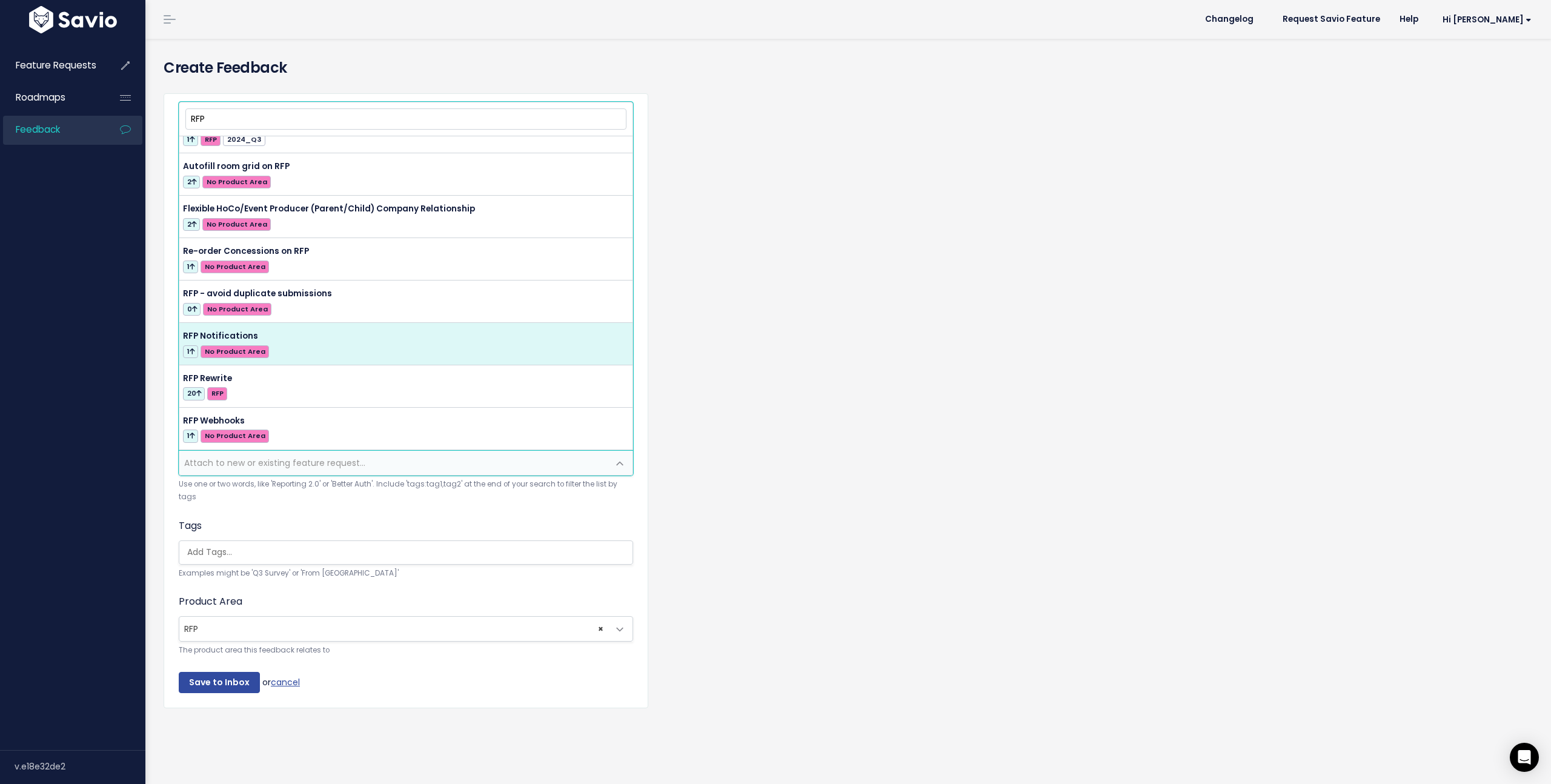
type input "RFP"
select select "51990"
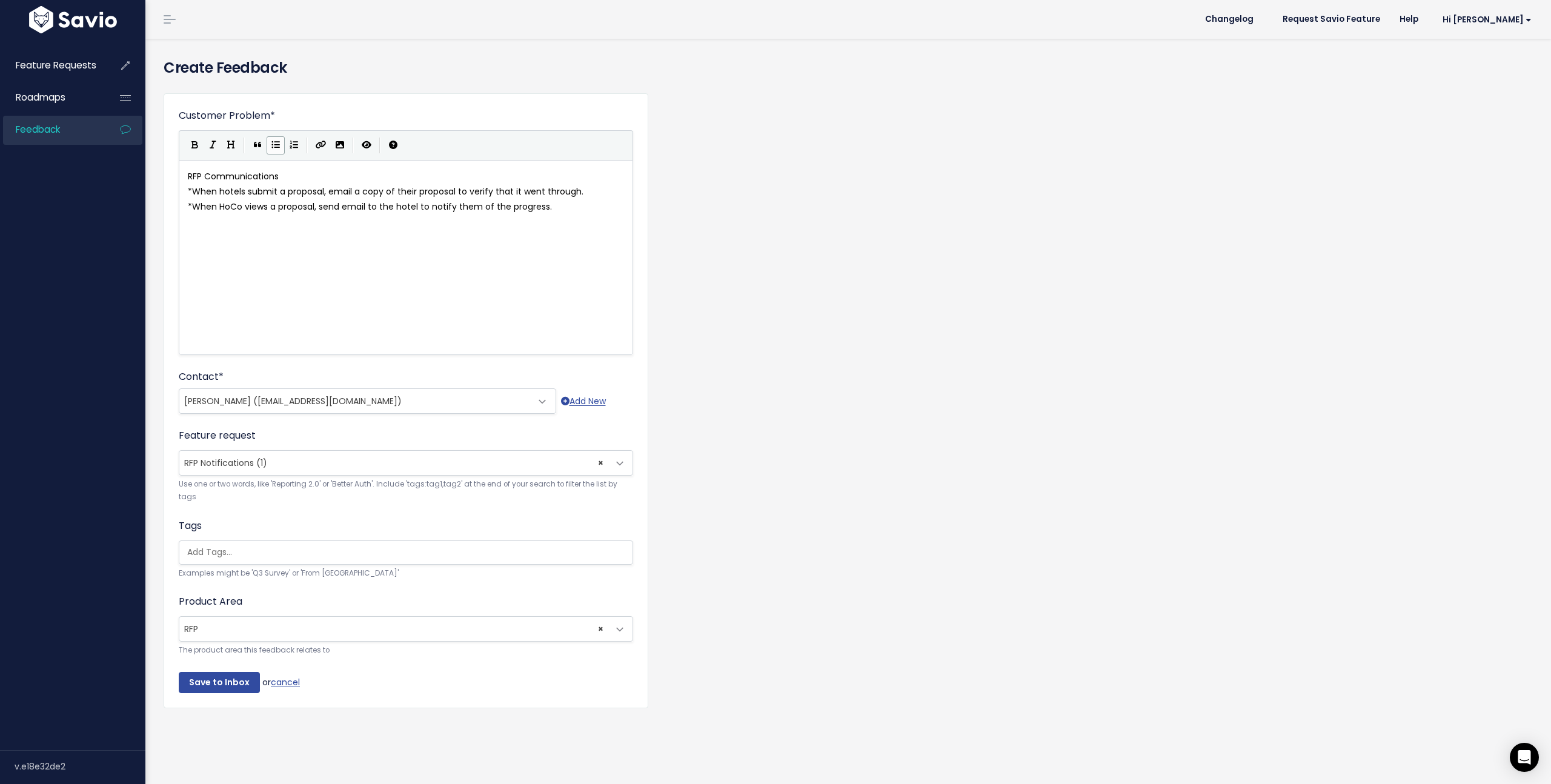
click at [243, 177] on span "RFP Communications" at bounding box center [233, 176] width 91 height 12
type textarea "Notifications"
drag, startPoint x: 354, startPoint y: 190, endPoint x: 355, endPoint y: 210, distance: 20.0
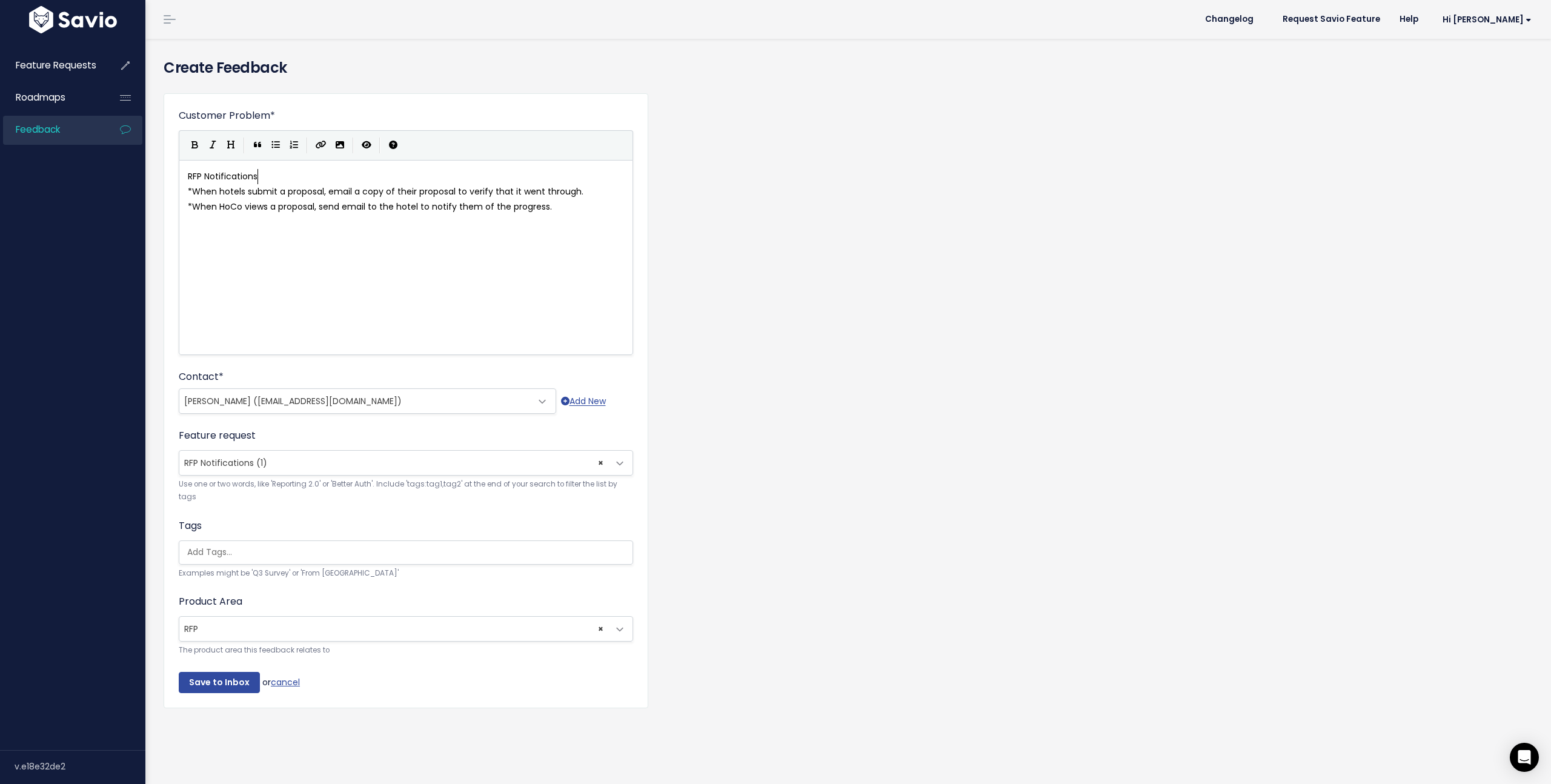
click at [355, 195] on span "When hotels submit a proposal, email a copy of their proposal to verify that it…" at bounding box center [388, 191] width 391 height 12
type textarea "the hotel"
click at [243, 549] on input "search" at bounding box center [409, 552] width 453 height 13
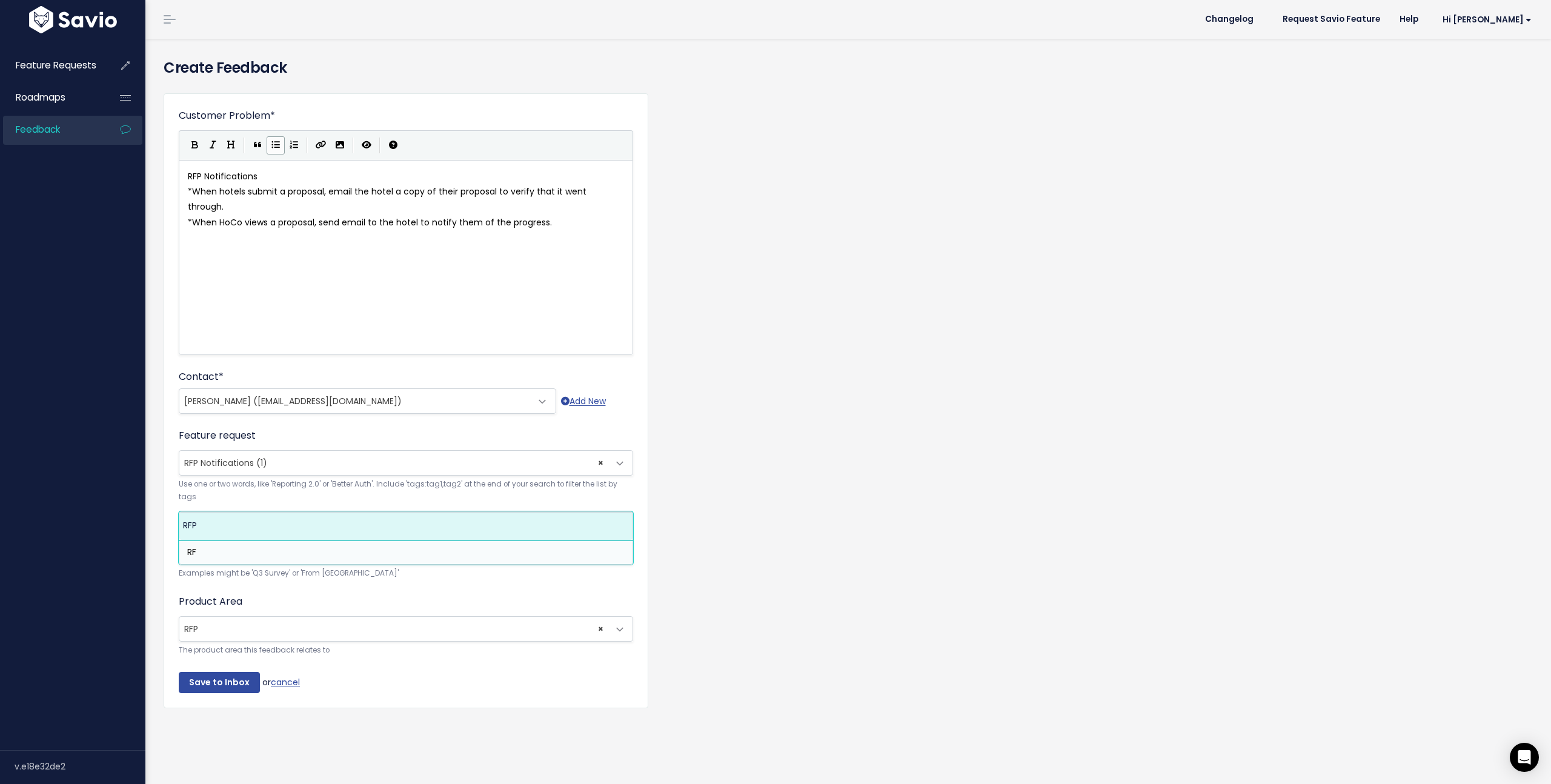
type input "RF"
select select "12643"
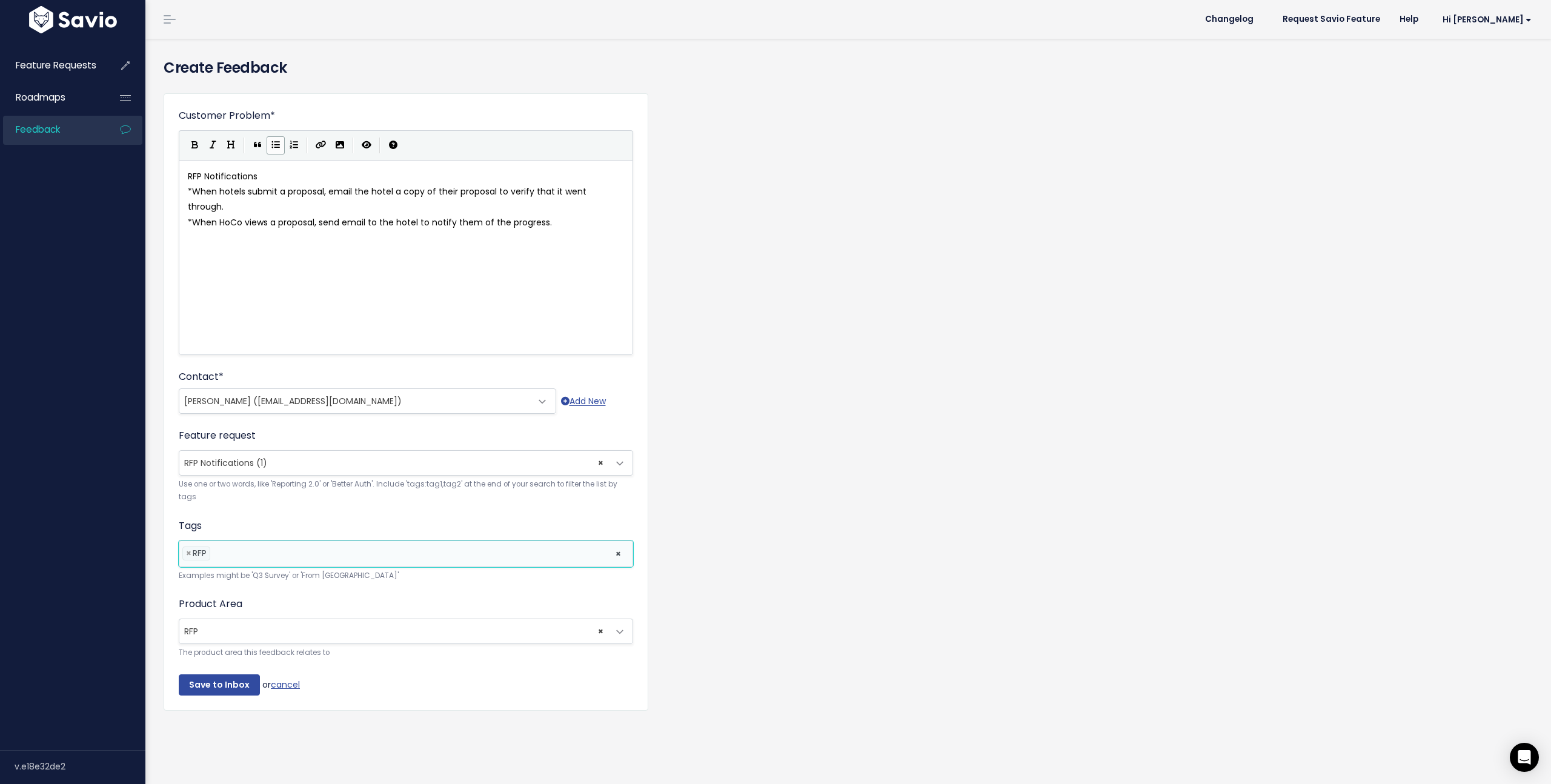
click at [230, 553] on li at bounding box center [410, 553] width 393 height 13
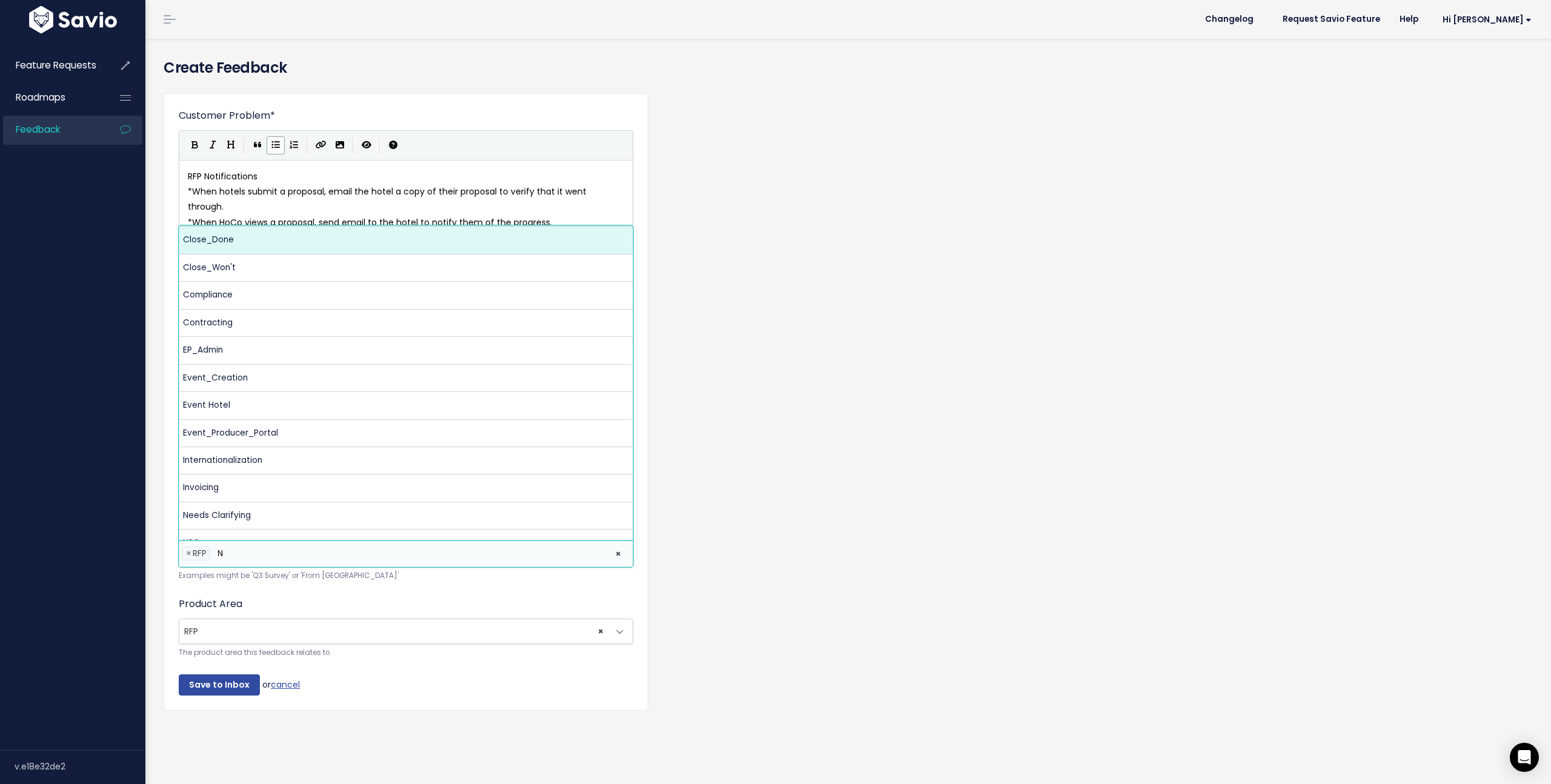
scroll to position [0, 0]
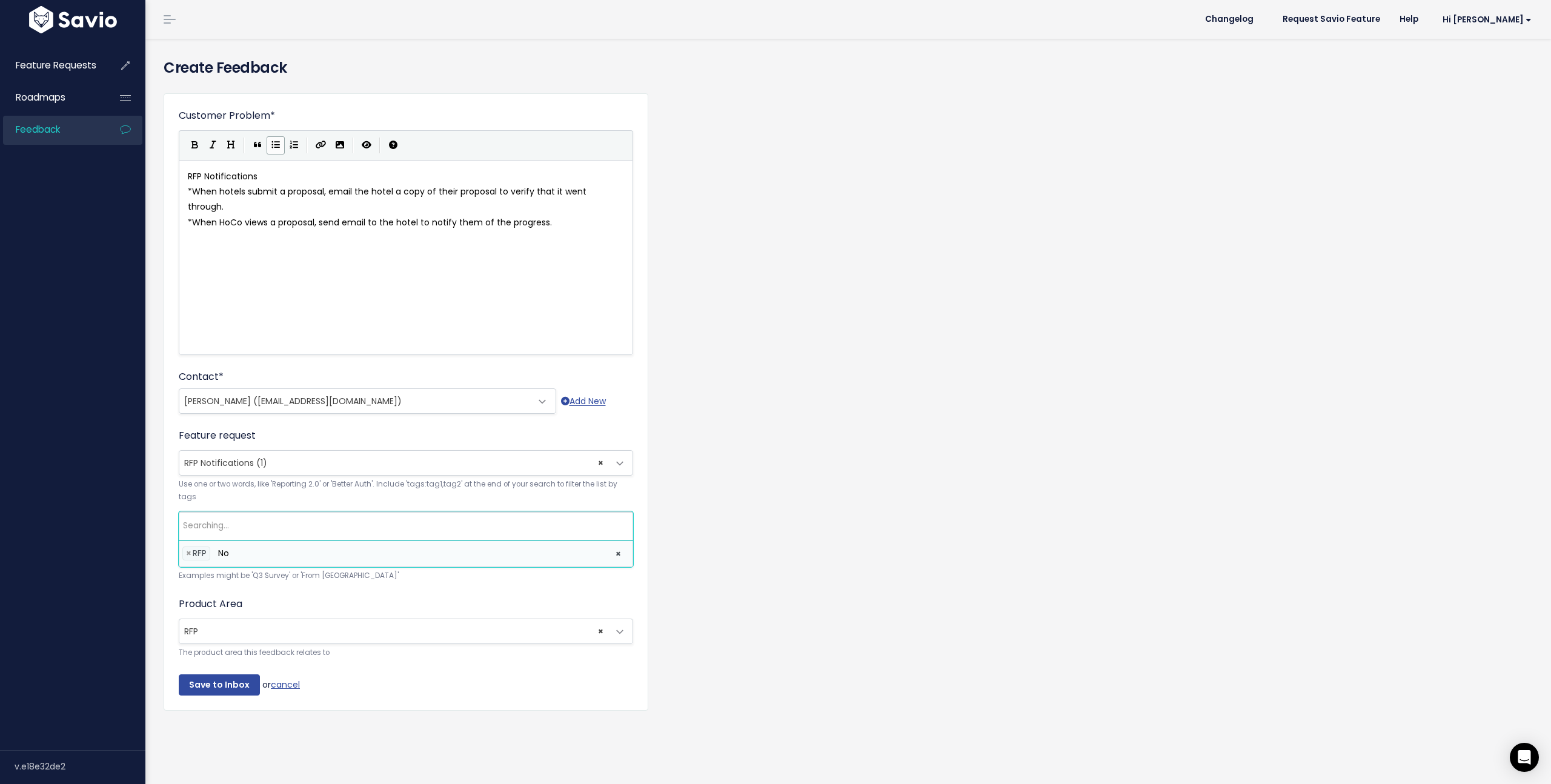
type input "N"
type input "email"
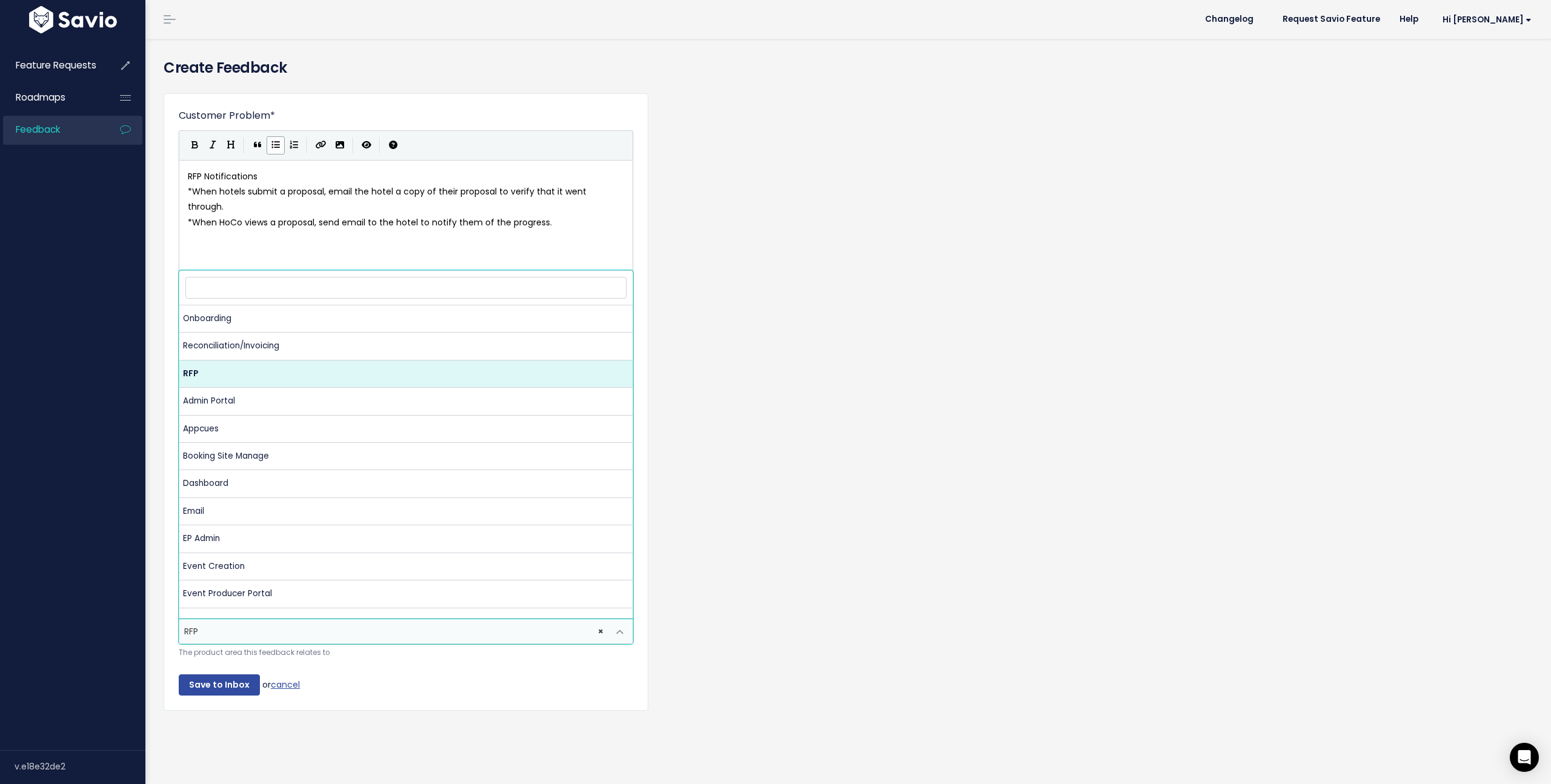
click at [223, 631] on span "× RFP" at bounding box center [393, 631] width 429 height 24
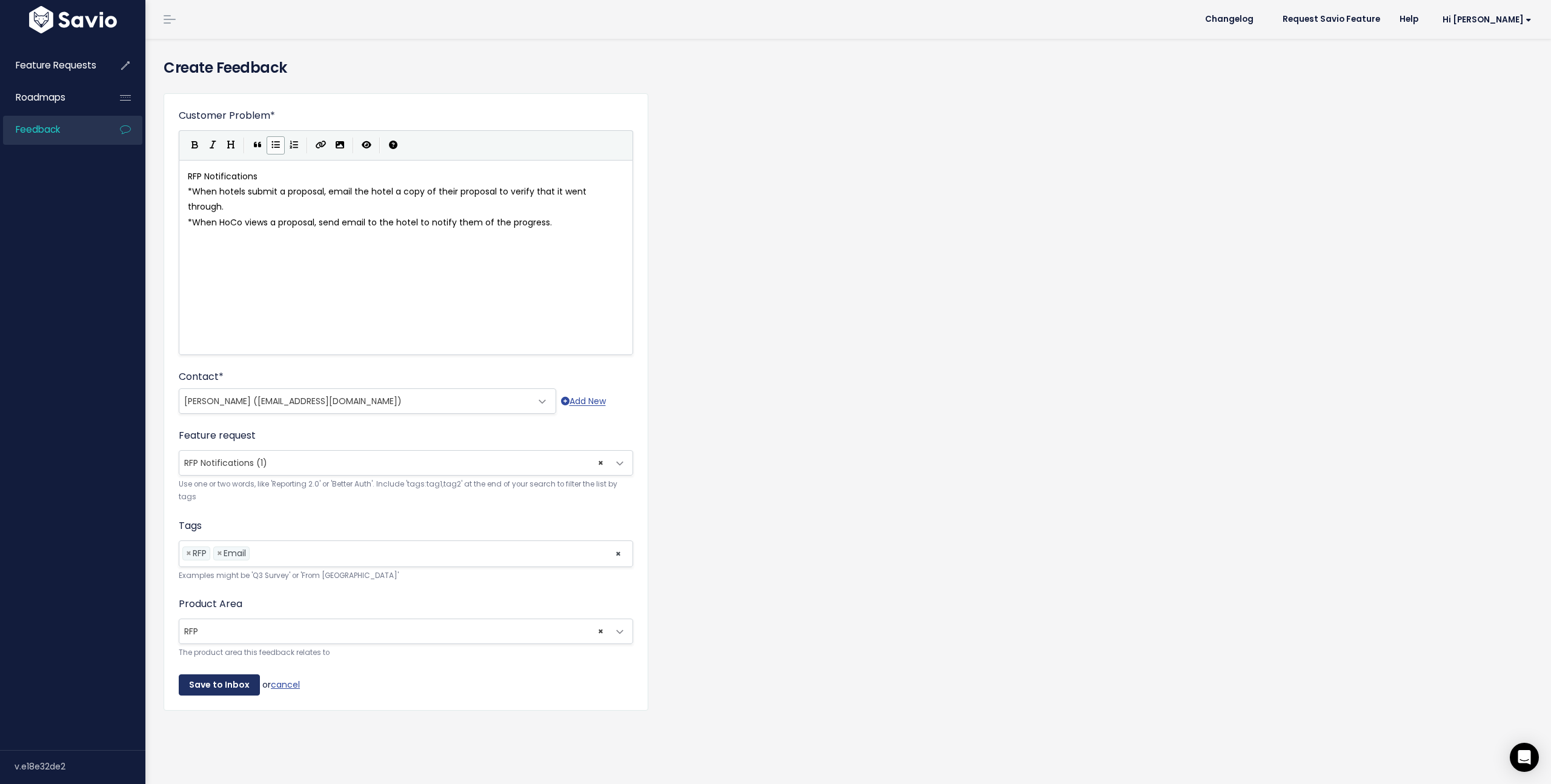
click at [217, 687] on input "Save to Inbox" at bounding box center [219, 685] width 81 height 22
